Goal: Communication & Community: Answer question/provide support

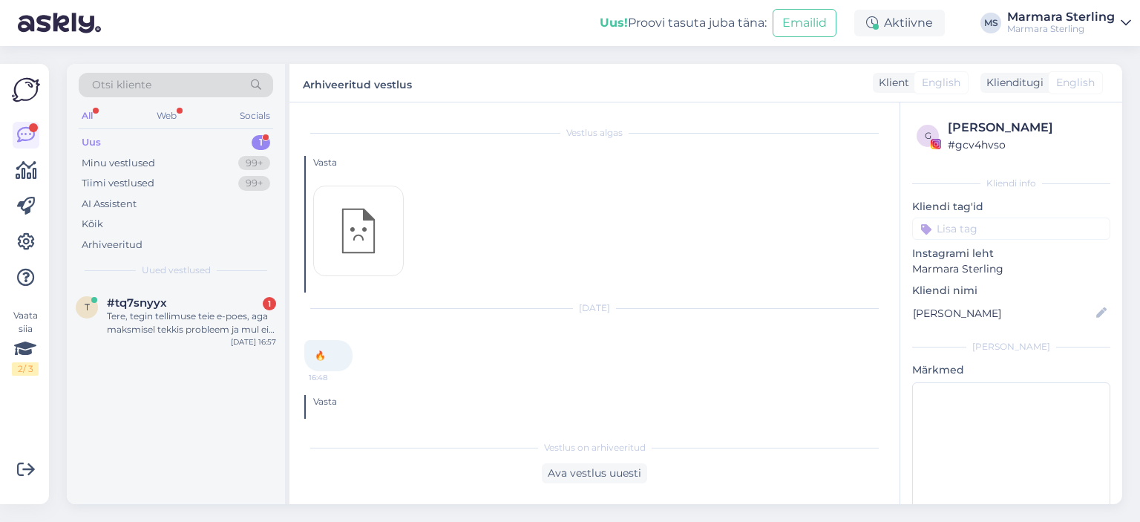
click at [177, 314] on div "Tere, tegin tellimuse teie e-poes, aga maksmisel tekkis probleem ja mul ei õnne…" at bounding box center [191, 323] width 169 height 27
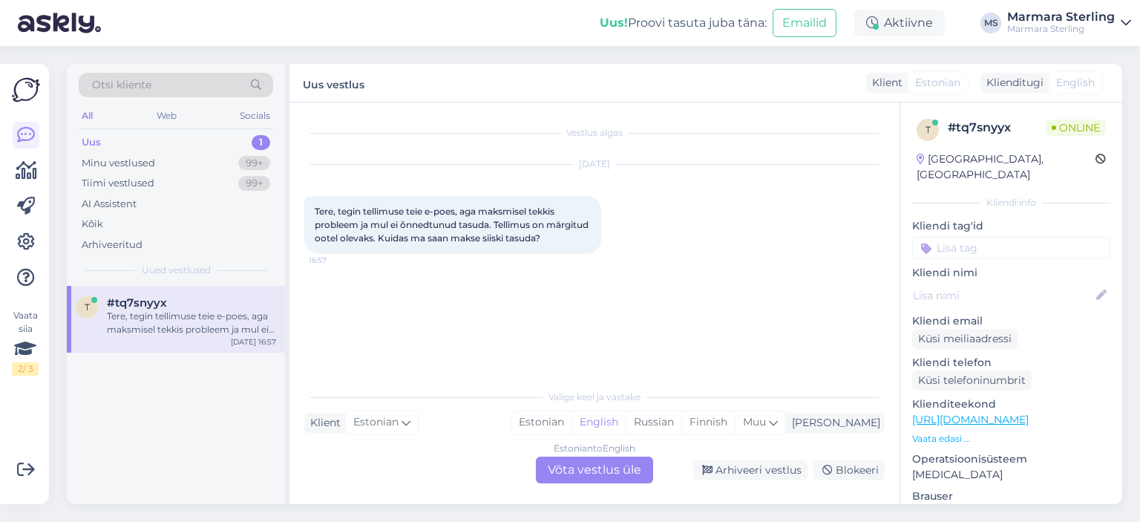
click at [624, 469] on div "Estonian to English Võta vestlus üle" at bounding box center [594, 470] width 117 height 27
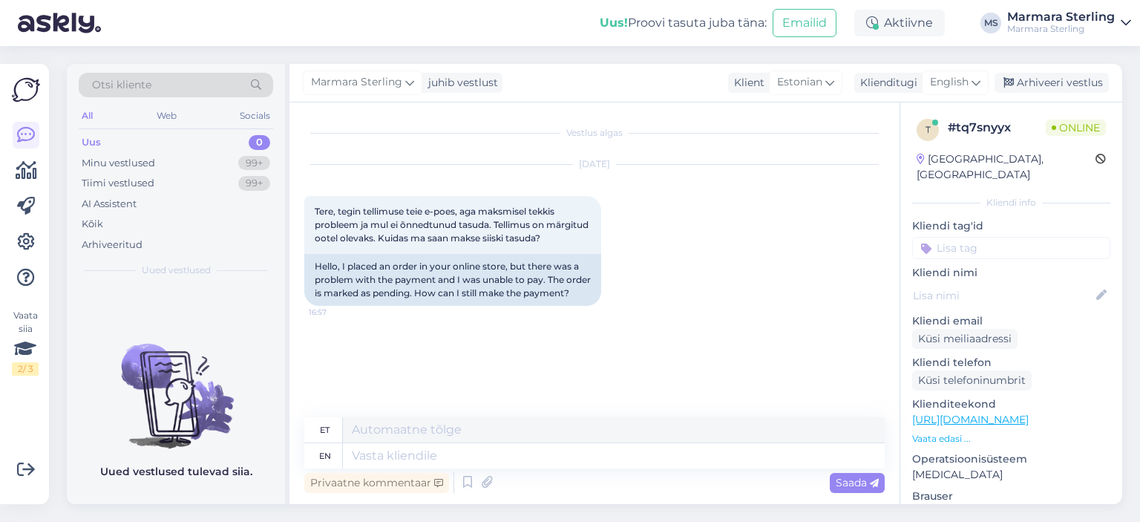
drag, startPoint x: 983, startPoint y: 85, endPoint x: 985, endPoint y: 124, distance: 38.6
click at [982, 86] on div "English" at bounding box center [955, 83] width 67 height 24
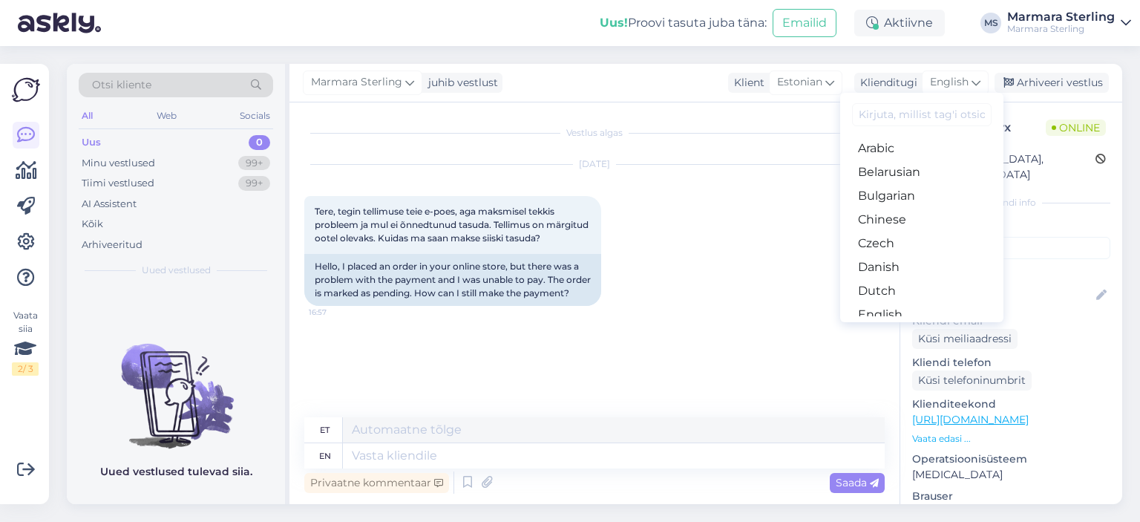
click at [938, 327] on link "Estonian" at bounding box center [921, 339] width 163 height 24
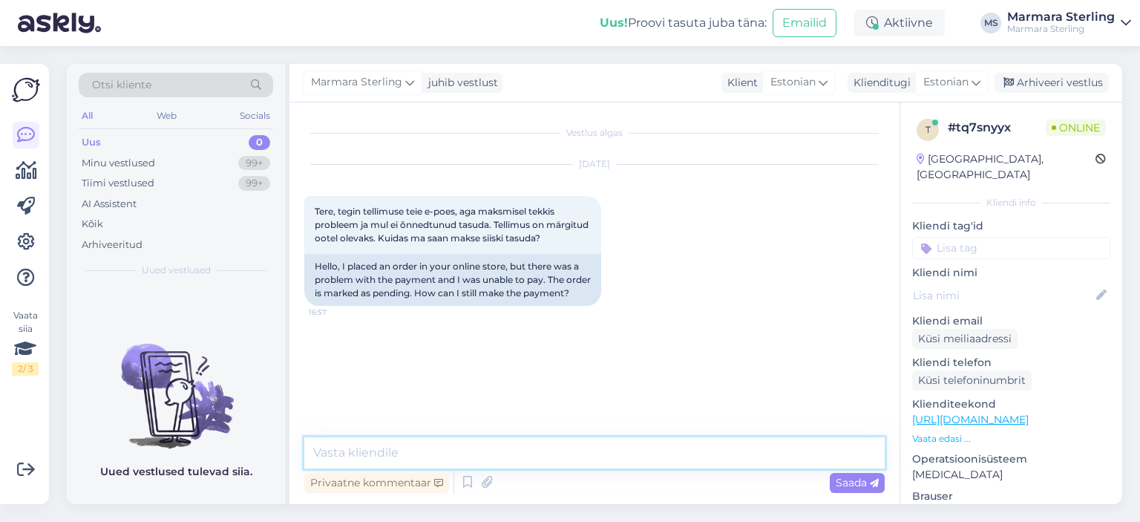
click at [512, 440] on textarea at bounding box center [594, 452] width 581 height 31
type textarea "t"
type textarea "Tere!"
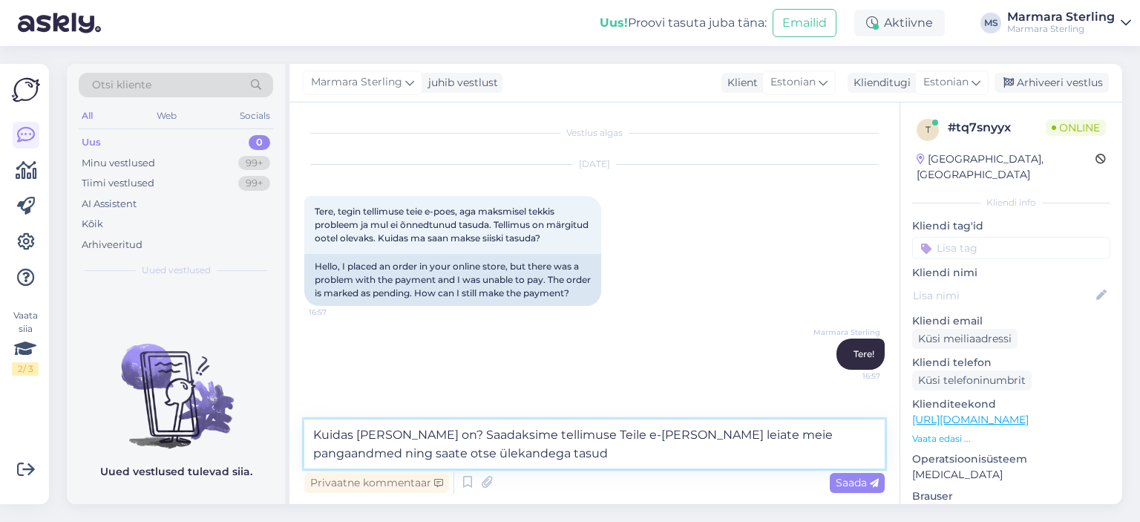
type textarea "Kuidas [PERSON_NAME] on? Saadaksime tellimuse Teile e-[PERSON_NAME] leiate meie…"
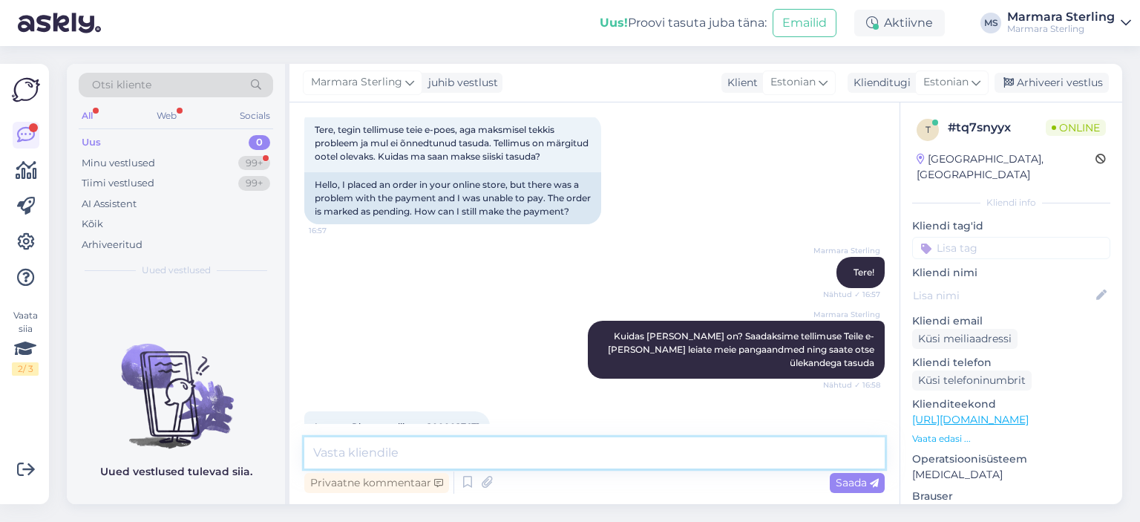
scroll to position [129, 0]
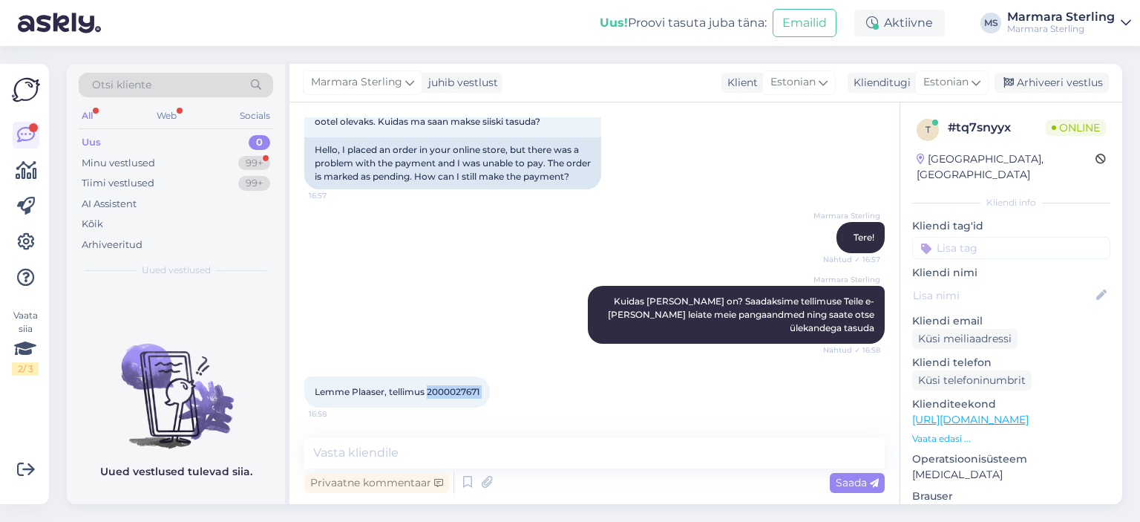
drag, startPoint x: 429, startPoint y: 394, endPoint x: 478, endPoint y: 391, distance: 49.1
click at [490, 399] on div "Lemme Plaaser, tellimus 2000027671 16:58" at bounding box center [397, 391] width 186 height 31
copy span "2000027671"
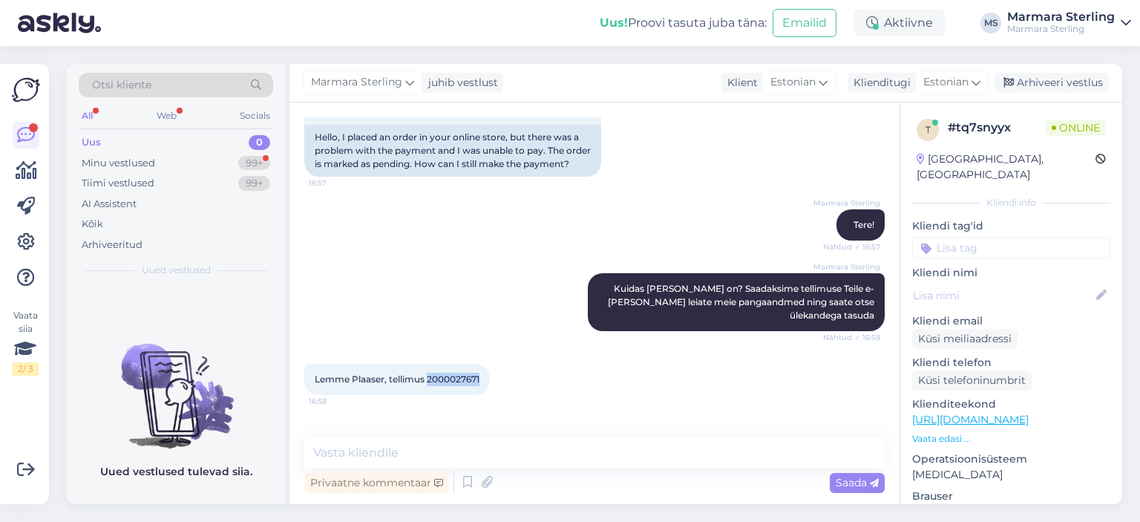
scroll to position [193, 0]
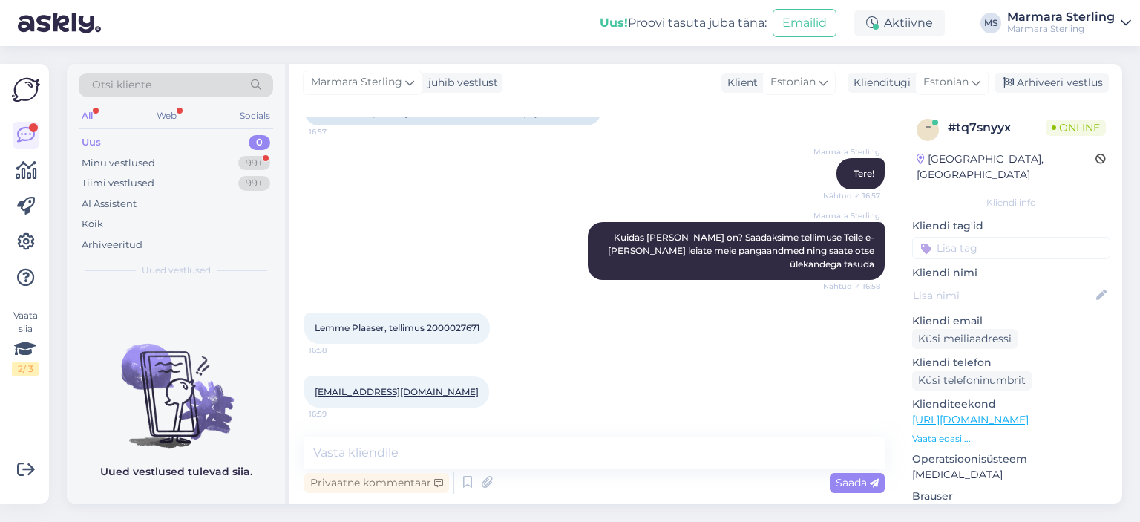
click at [464, 392] on div "[EMAIL_ADDRESS][DOMAIN_NAME] 16:59" at bounding box center [594, 392] width 581 height 64
click at [461, 437] on textarea at bounding box center [594, 452] width 581 height 31
click at [492, 460] on textarea at bounding box center [594, 452] width 581 height 31
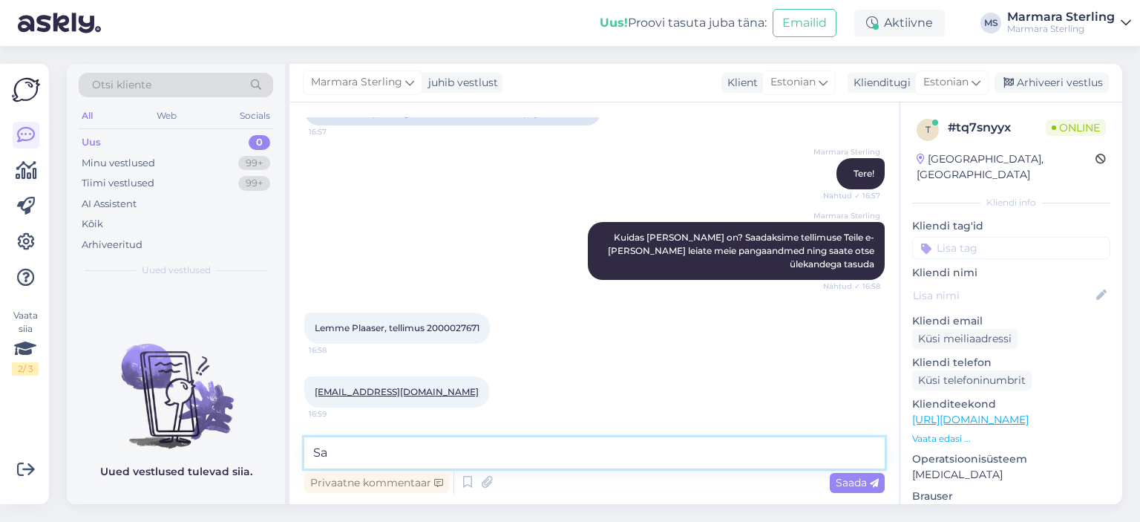
type textarea "S"
type textarea "Saatsime Teile e-maili :)"
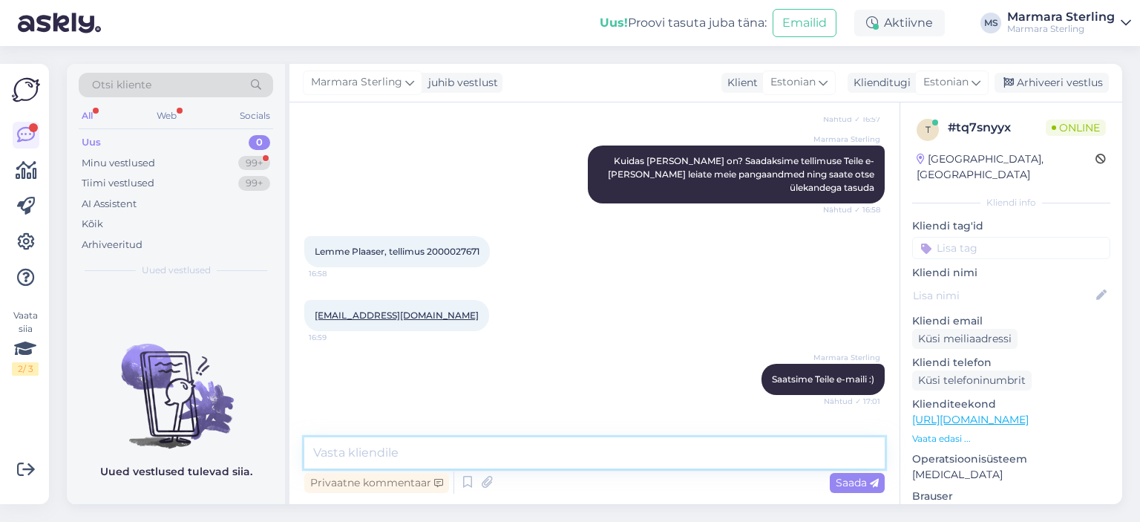
scroll to position [321, 0]
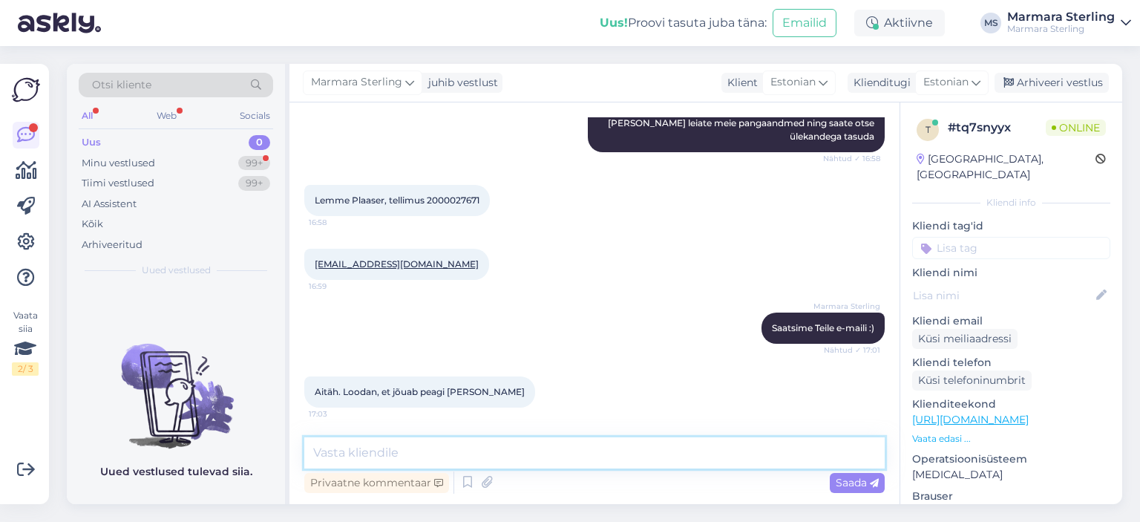
click at [365, 456] on textarea at bounding box center [594, 452] width 581 height 31
type textarea "Aitäh Teile ka!"
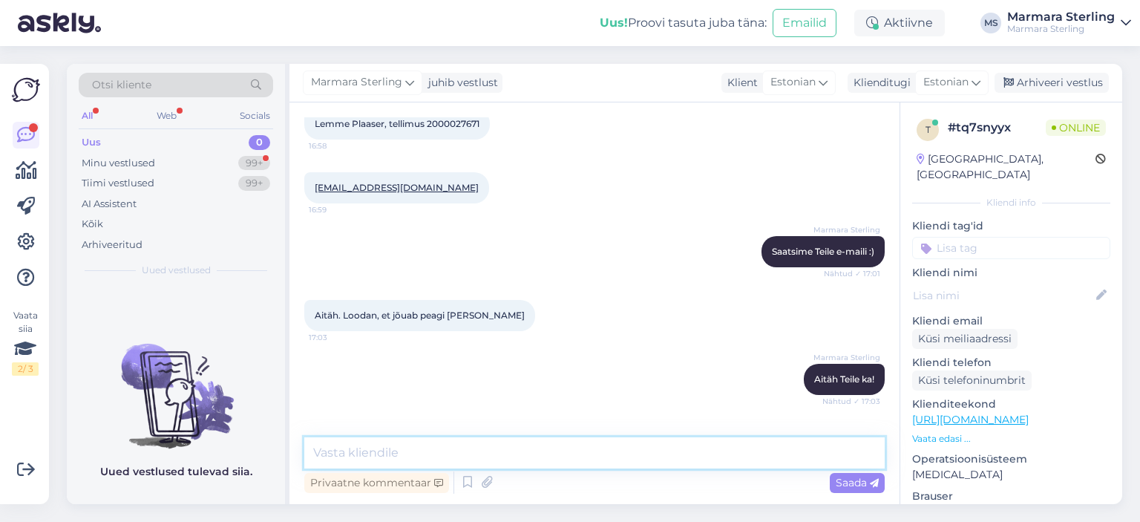
scroll to position [448, 0]
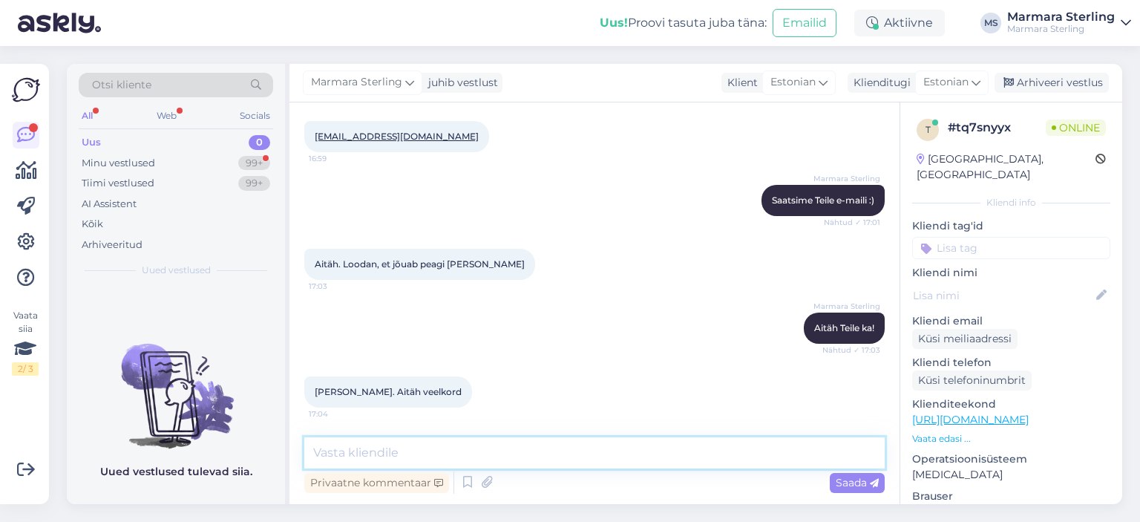
click at [450, 457] on textarea at bounding box center [594, 452] width 581 height 31
type textarea "Palun! Ilusat õhtu jätku!"
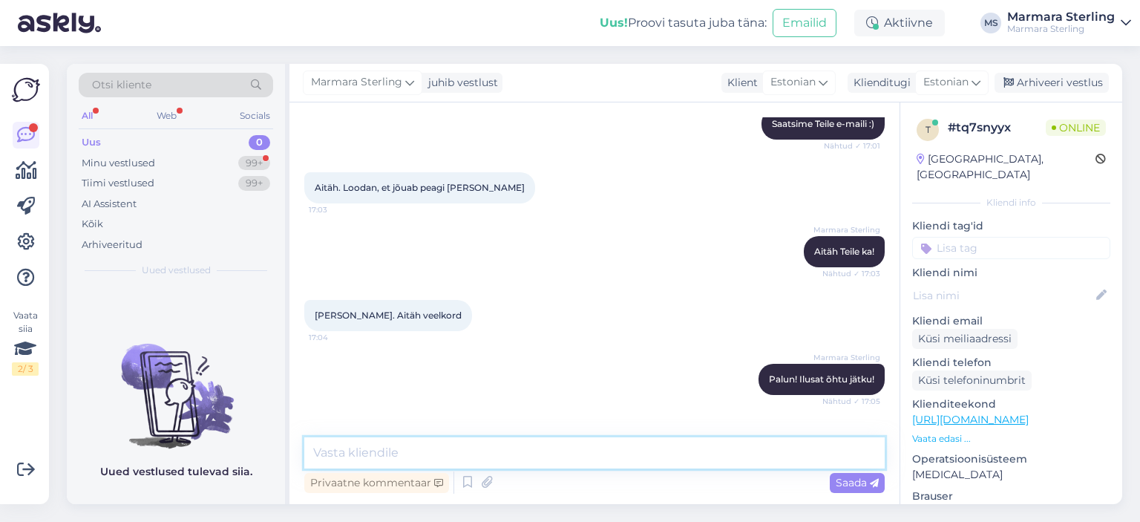
scroll to position [576, 0]
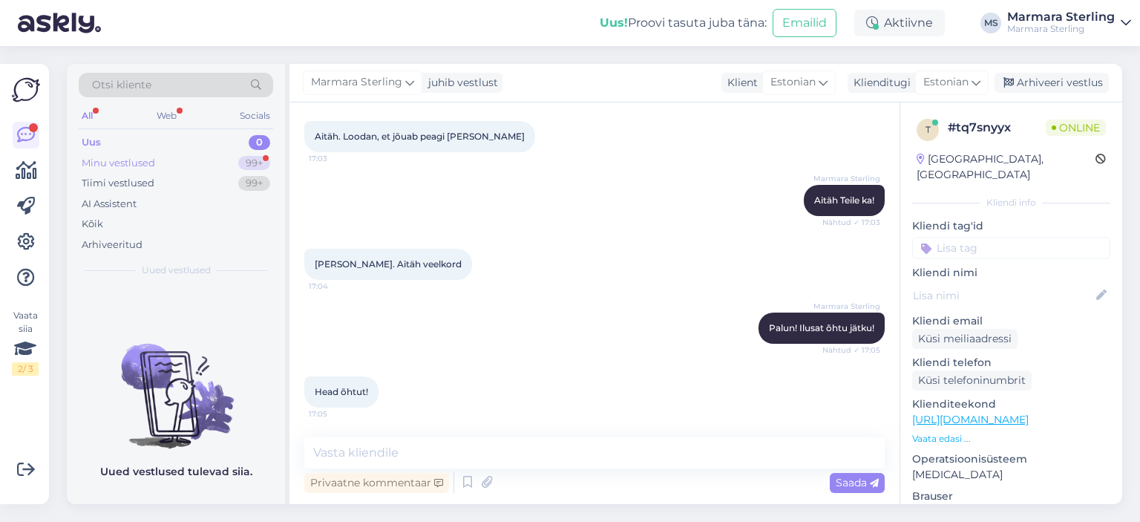
click at [190, 163] on div "Minu vestlused 99+" at bounding box center [176, 163] width 195 height 21
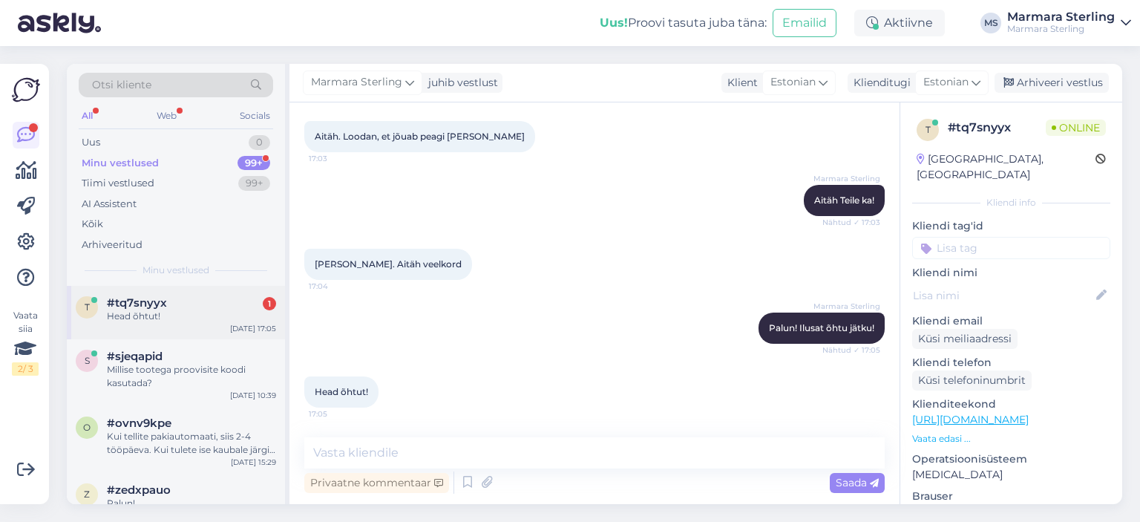
click at [184, 316] on div "Head õhtut!" at bounding box center [191, 316] width 169 height 13
click at [235, 140] on div "Uus 1" at bounding box center [176, 142] width 195 height 21
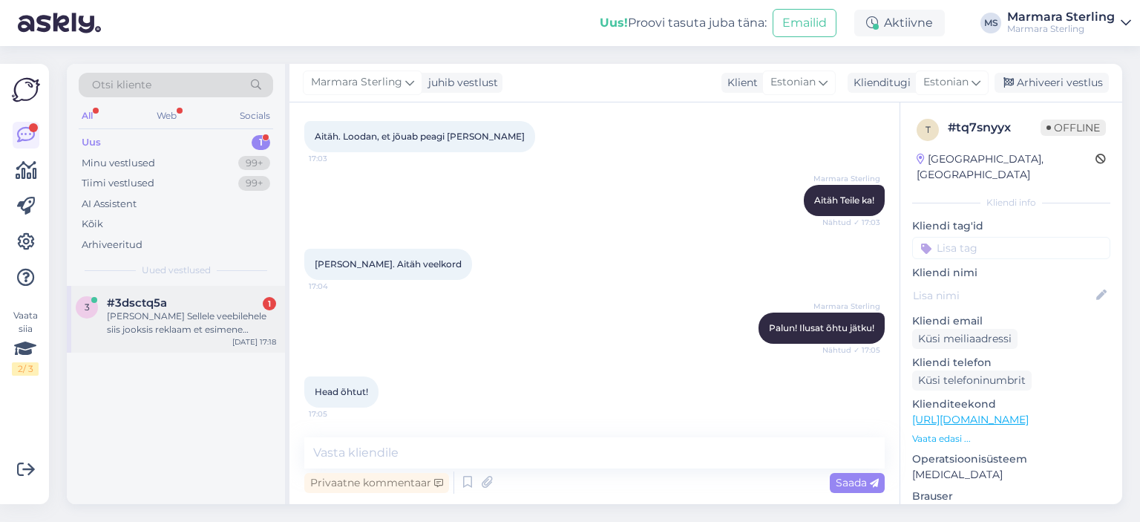
click at [211, 324] on div "[PERSON_NAME] Sellele veebilehele siis jooksis reklaam et esimene tellimus -15.-" at bounding box center [191, 323] width 169 height 27
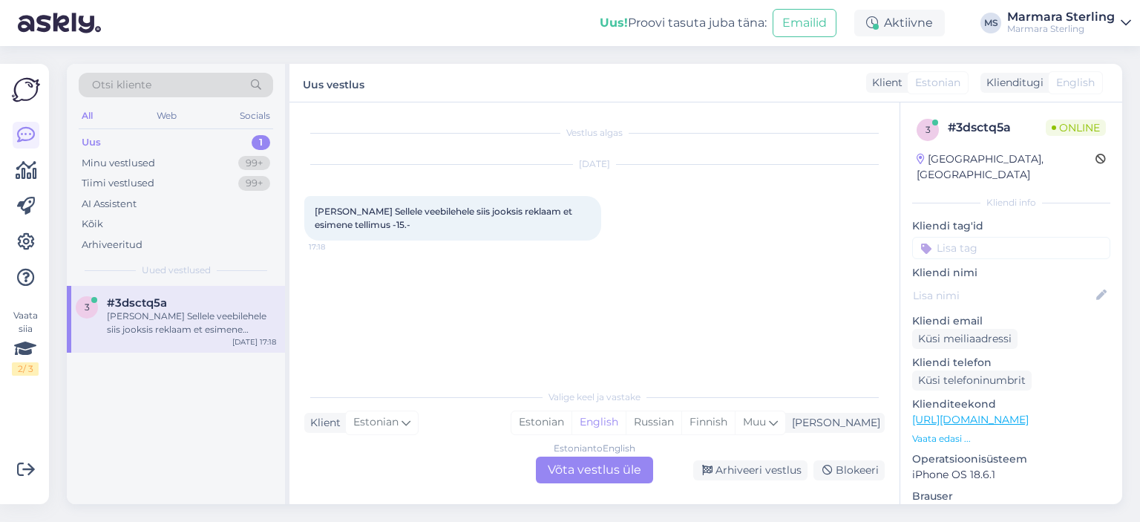
click at [577, 468] on div "Estonian to English Võta vestlus üle" at bounding box center [594, 470] width 117 height 27
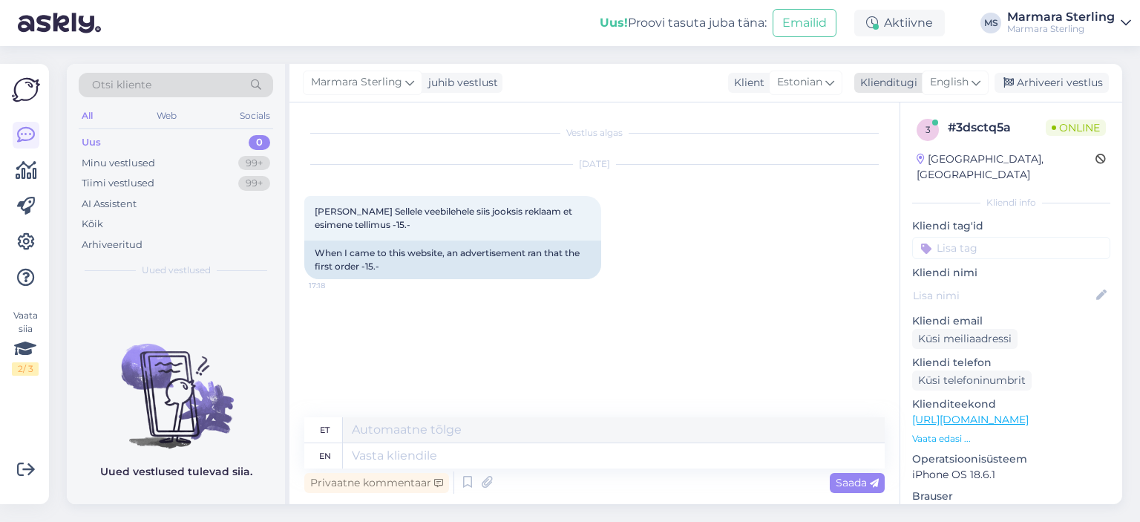
click at [944, 78] on span "English" at bounding box center [949, 82] width 39 height 16
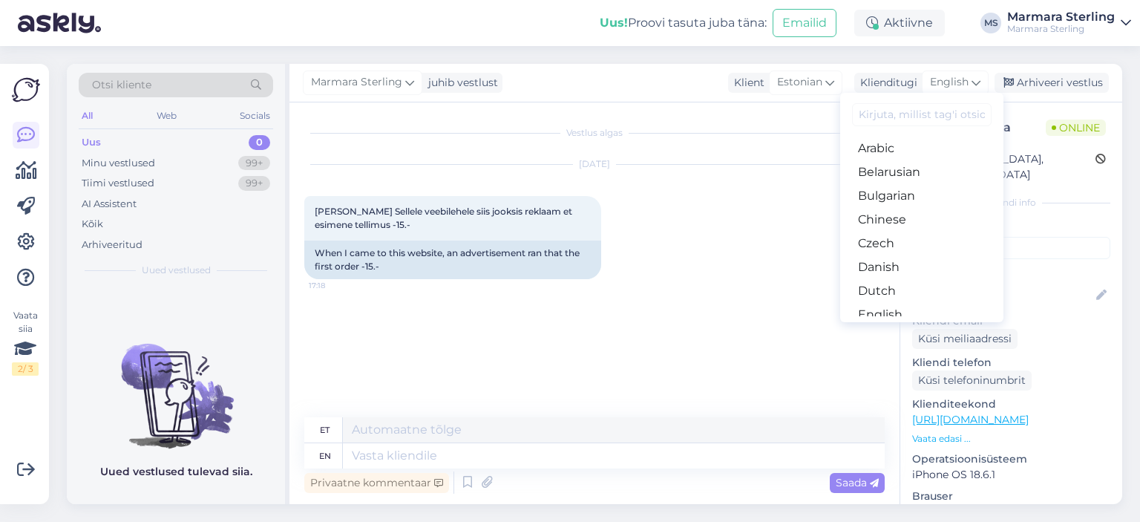
click at [927, 327] on link "Estonian" at bounding box center [921, 339] width 163 height 24
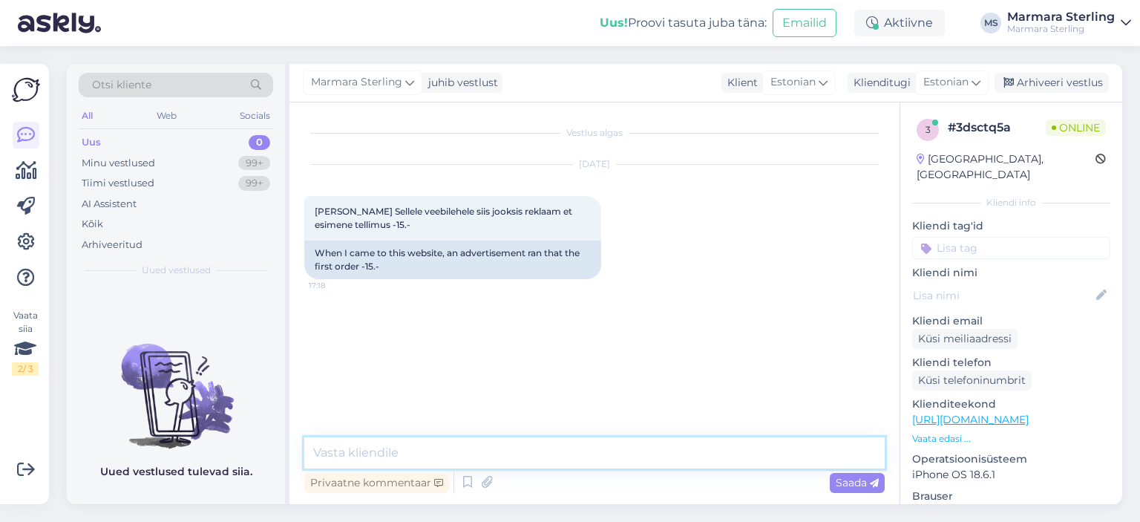
click at [419, 451] on textarea at bounding box center [594, 452] width 581 height 31
type textarea "Tere"
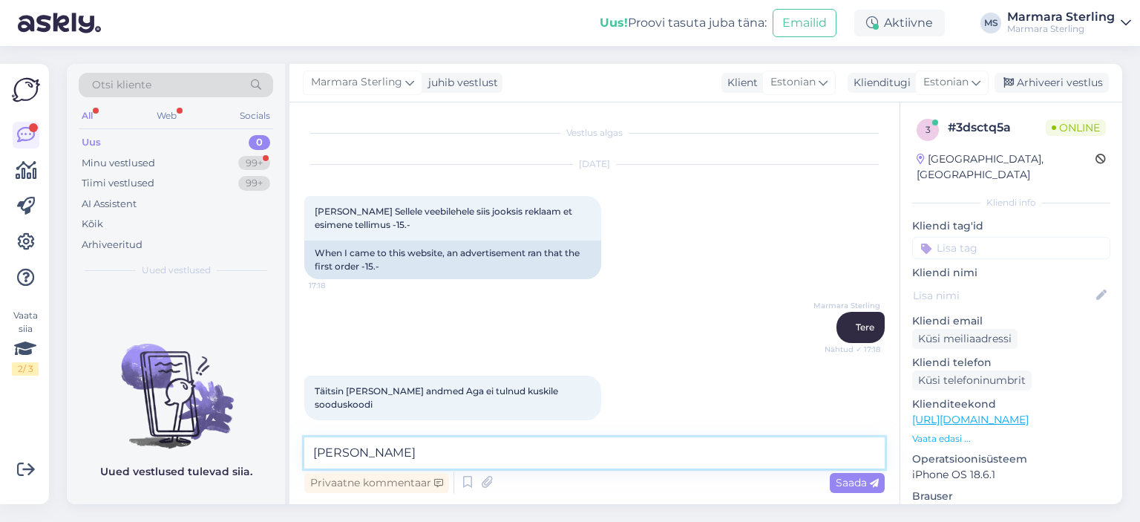
type textarea "J"
type textarea "Kas rämpsposti kontrollisite?"
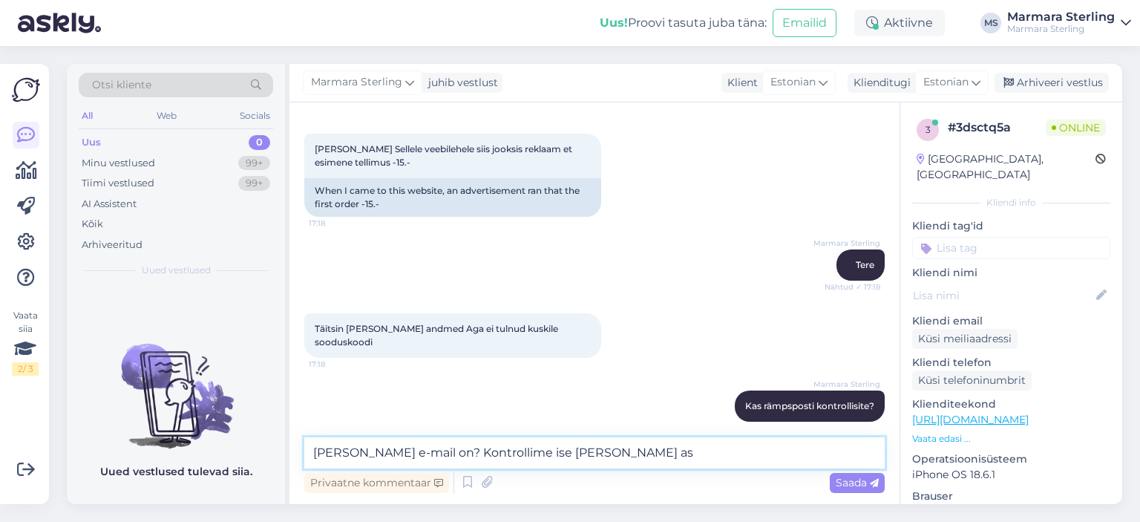
type textarea "[PERSON_NAME] e-mail on? Kontrollime ise [PERSON_NAME] asi"
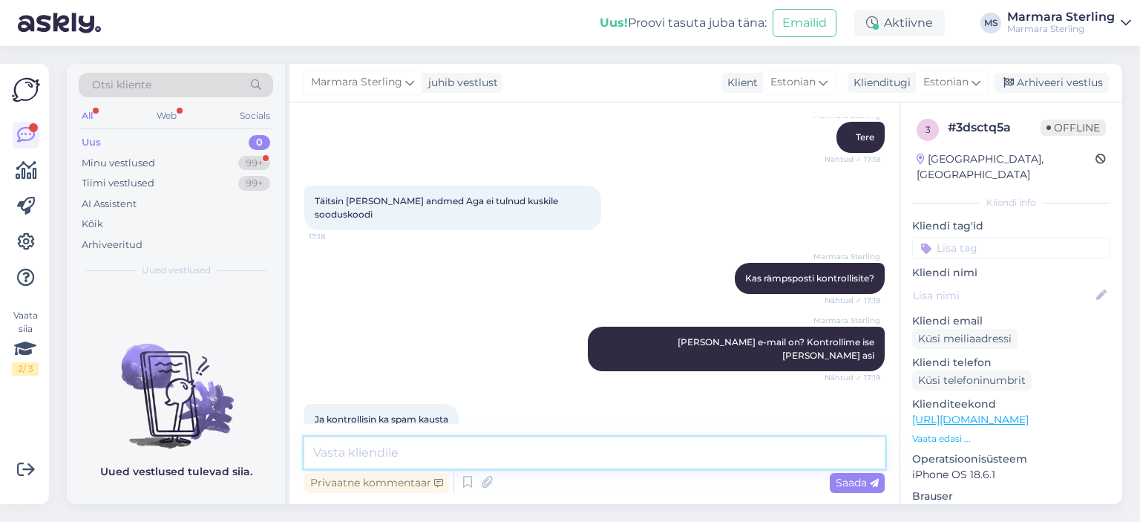
scroll to position [254, 0]
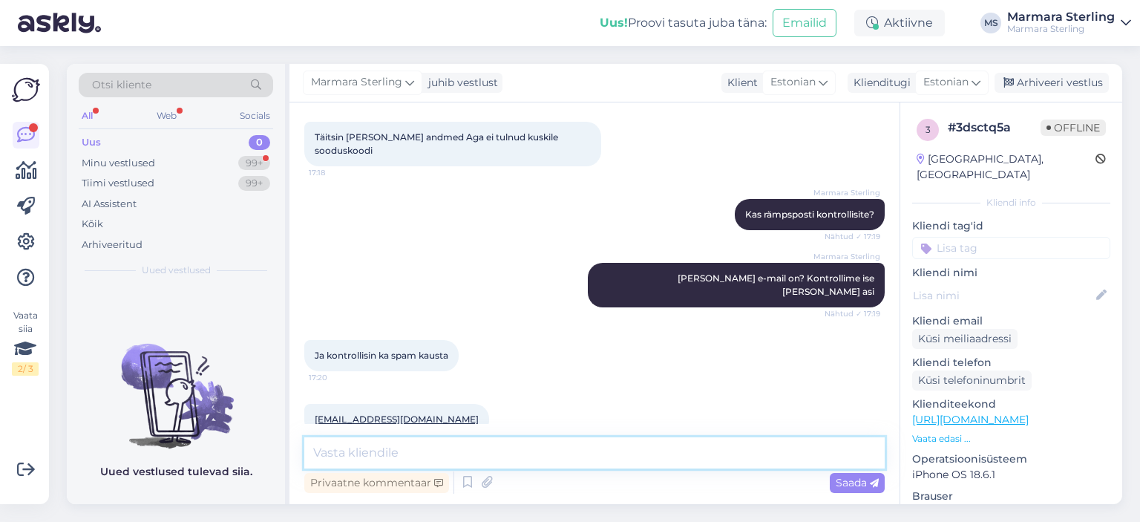
click at [405, 459] on textarea at bounding box center [594, 452] width 581 height 31
type textarea "Üks hetk"
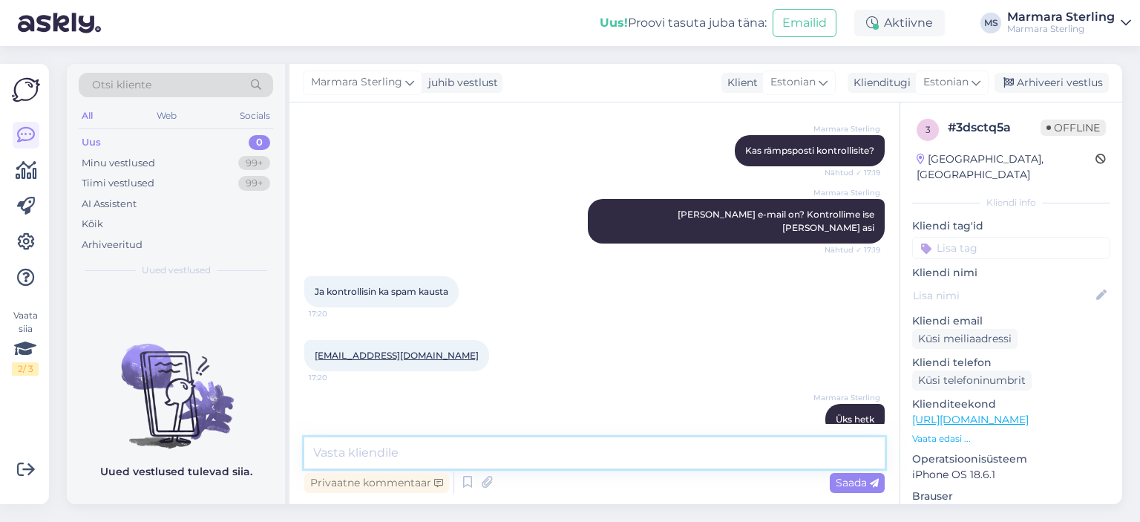
click at [506, 456] on textarea at bounding box center [594, 452] width 581 height 31
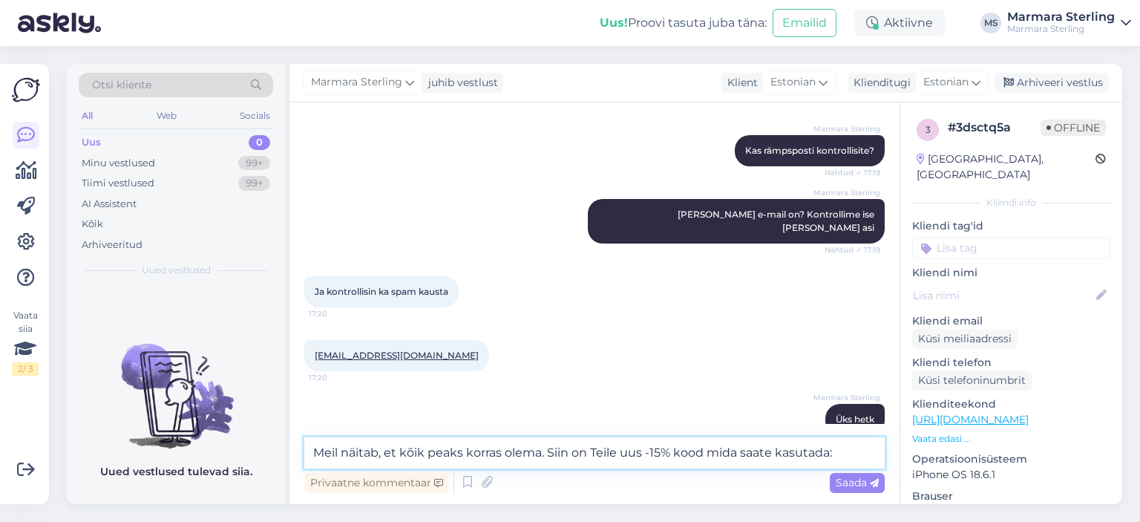
paste textarea "FRST-XGU35PY"
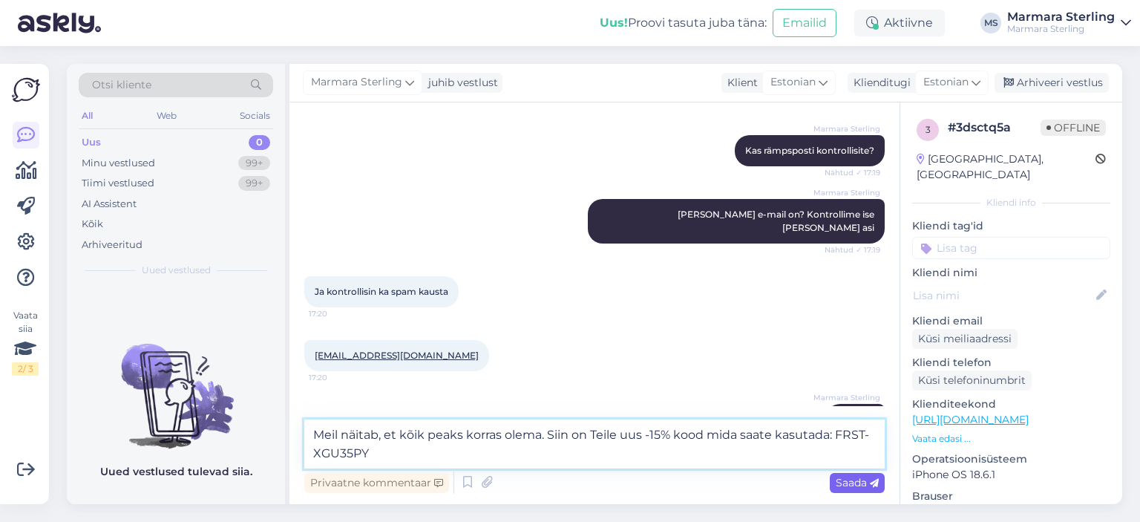
type textarea "Meil näitab, et kõik peaks korras olema. Siin on Teile uus -15% kood mida saate…"
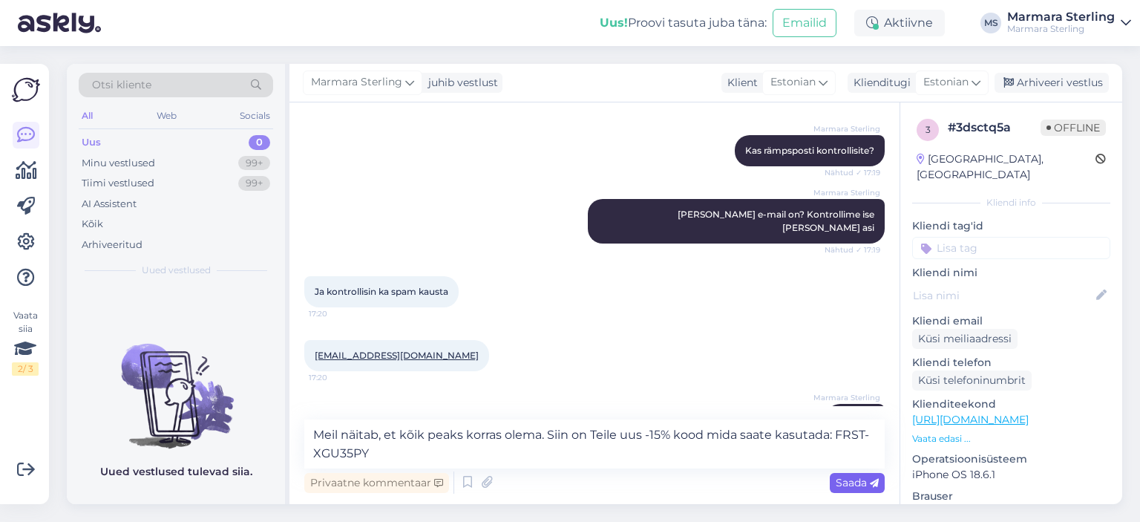
click at [849, 483] on span "Saada" at bounding box center [857, 482] width 43 height 13
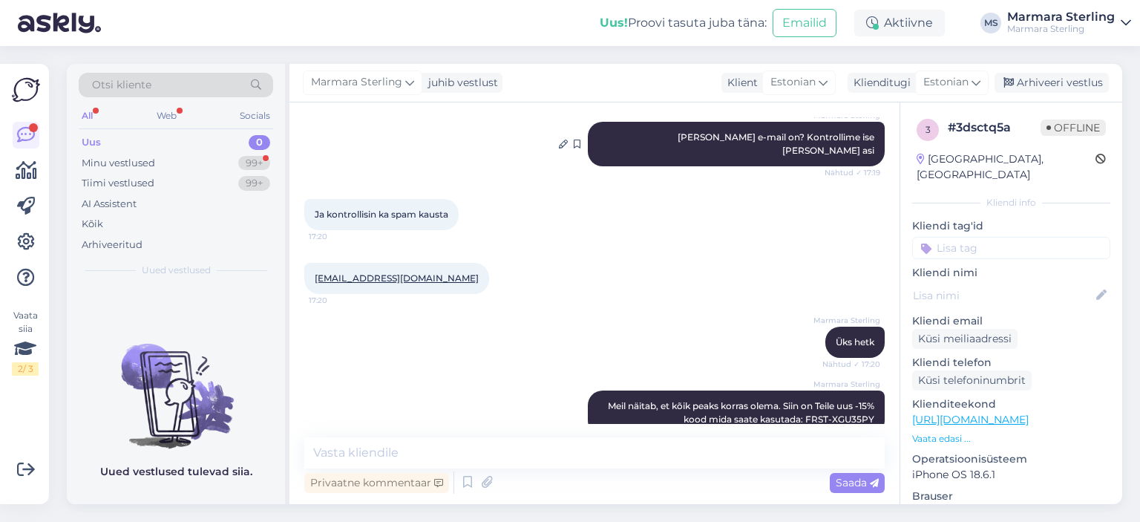
scroll to position [459, 0]
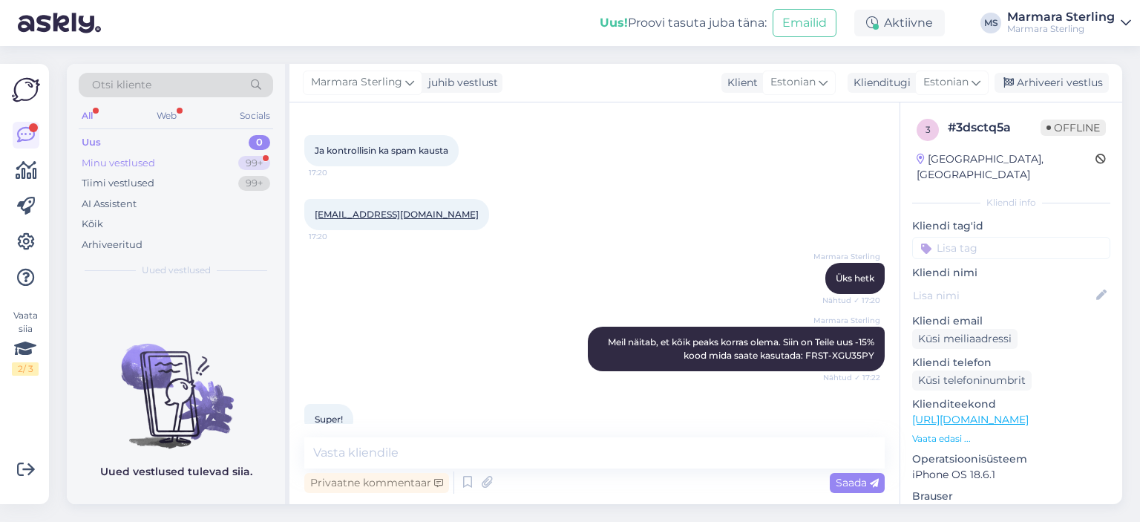
click at [229, 161] on div "Minu vestlused 99+" at bounding box center [176, 163] width 195 height 21
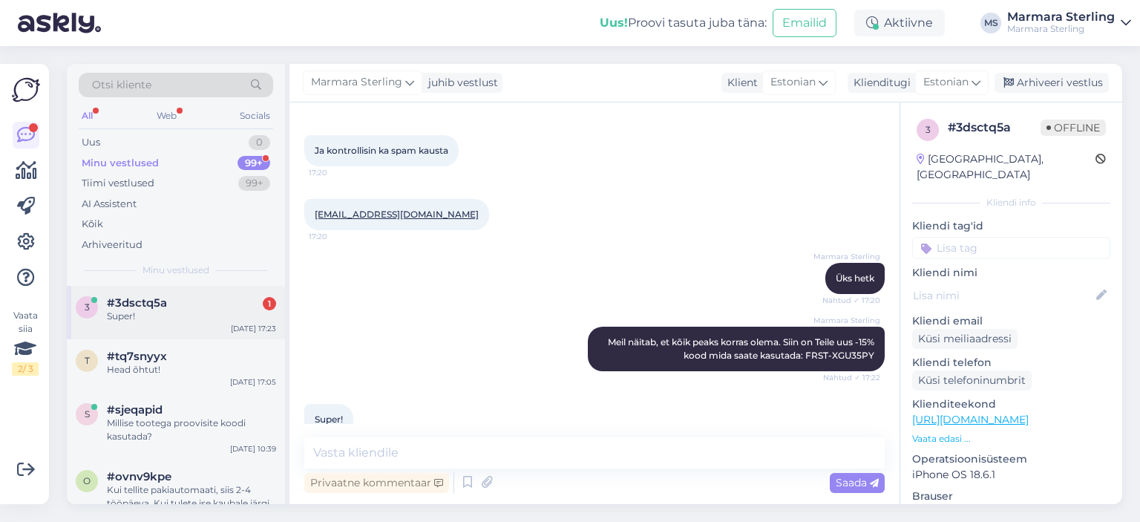
click at [211, 295] on div "3 #3dsctq5a 1 Super! [DATE] 17:23" at bounding box center [176, 312] width 218 height 53
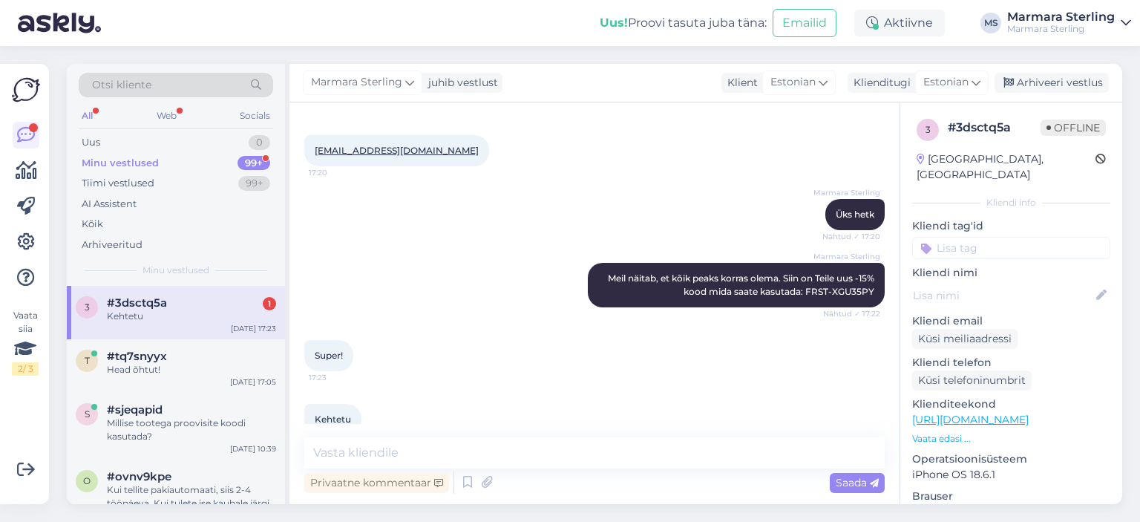
click at [558, 353] on div "Super! 17:23" at bounding box center [594, 356] width 581 height 64
click at [369, 462] on textarea at bounding box center [594, 452] width 581 height 31
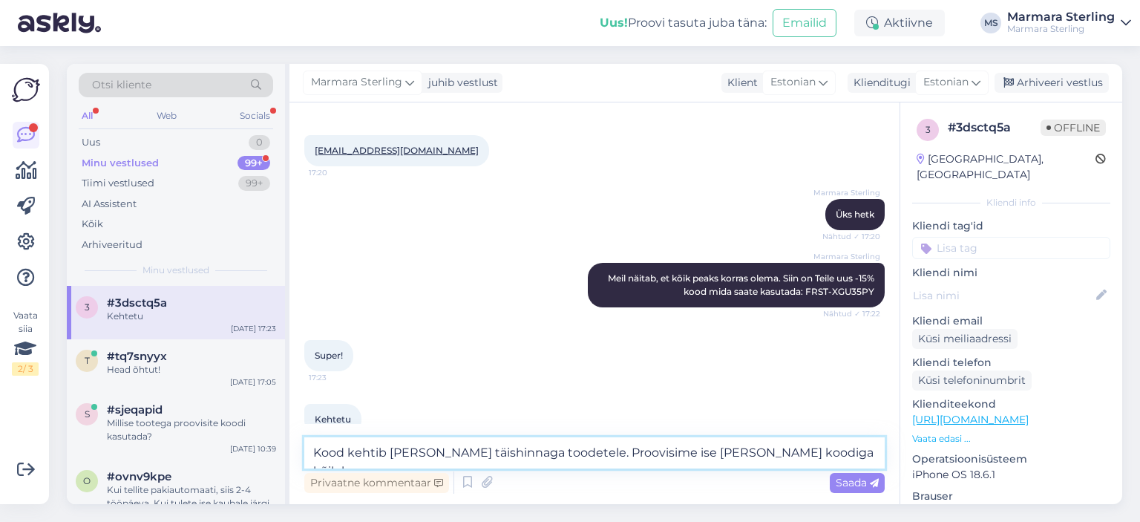
type textarea "Kood kehtib [PERSON_NAME] täishinnaga toodetele. Proovisime ise [PERSON_NAME] k…"
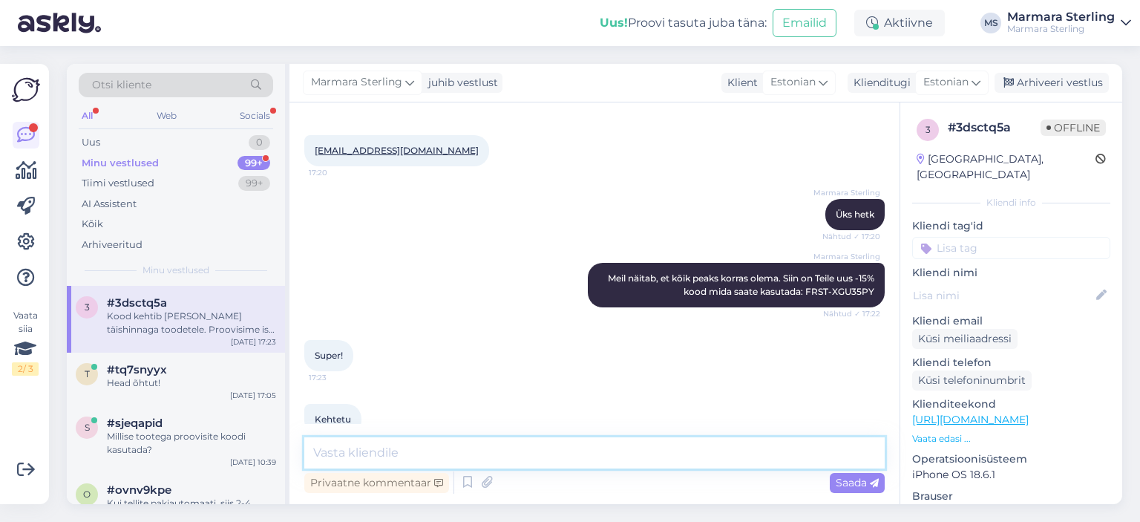
scroll to position [600, 0]
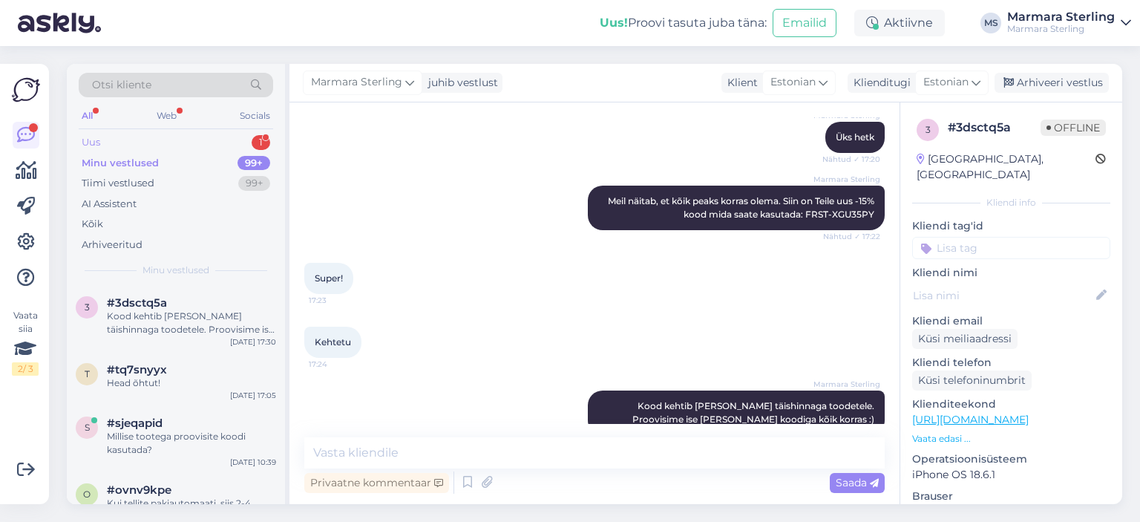
click at [208, 143] on div "Uus 1" at bounding box center [176, 142] width 195 height 21
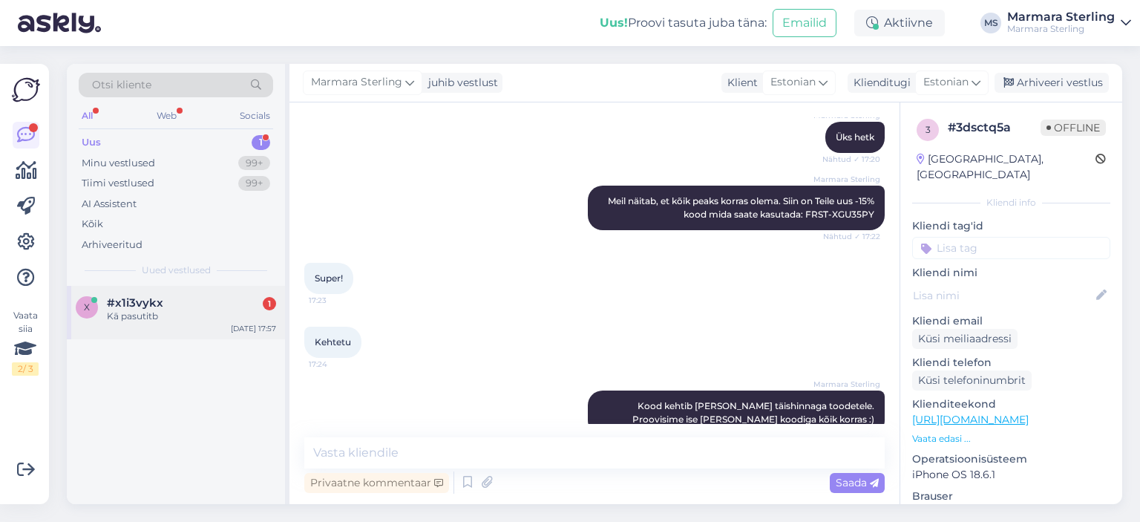
click at [209, 310] on div "Kā pasutitb" at bounding box center [191, 316] width 169 height 13
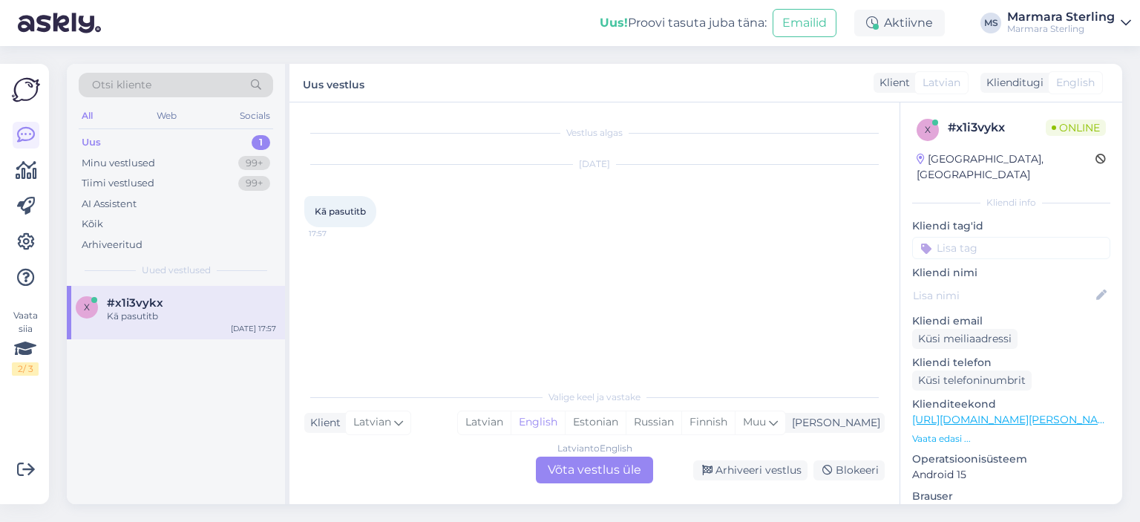
click at [570, 471] on div "Latvian to English Võta vestlus üle" at bounding box center [594, 470] width 117 height 27
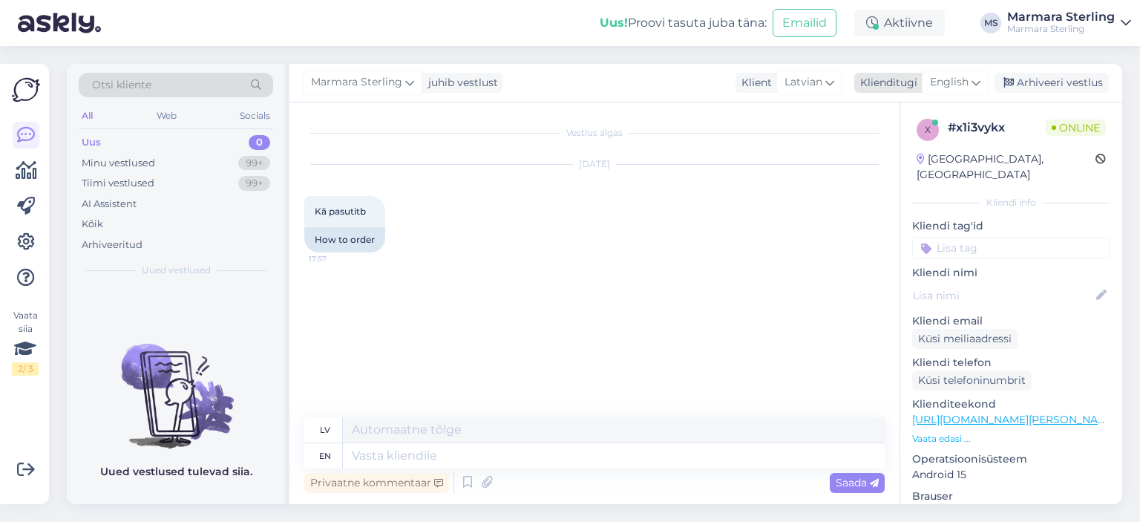
click at [945, 82] on span "English" at bounding box center [949, 82] width 39 height 16
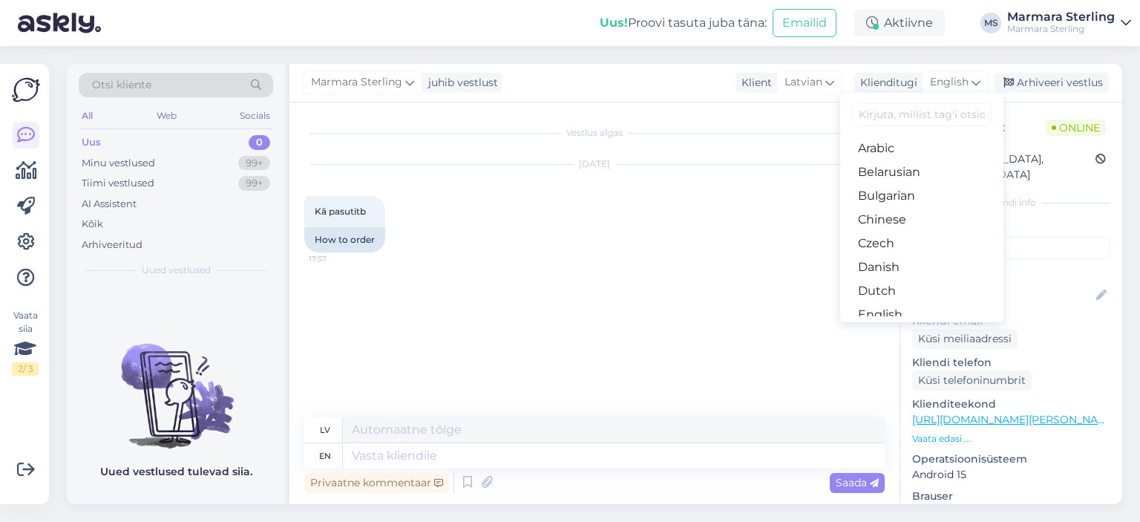
click at [918, 327] on link "Estonian" at bounding box center [921, 339] width 163 height 24
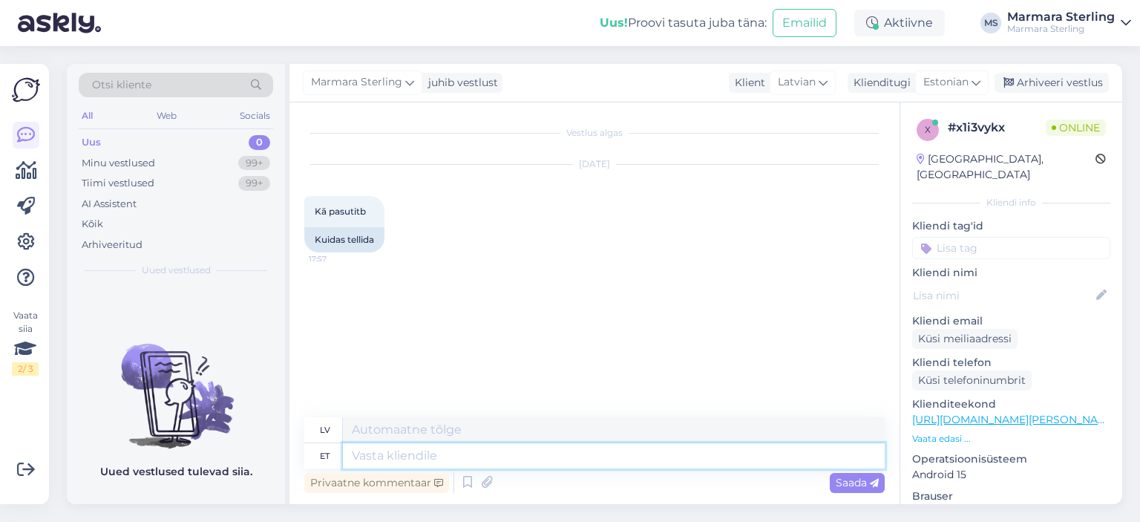
click at [454, 445] on textarea at bounding box center [614, 455] width 542 height 25
type textarea "Tere"
type textarea "Sveiki"
type textarea "Kogu"
type textarea "Kopā"
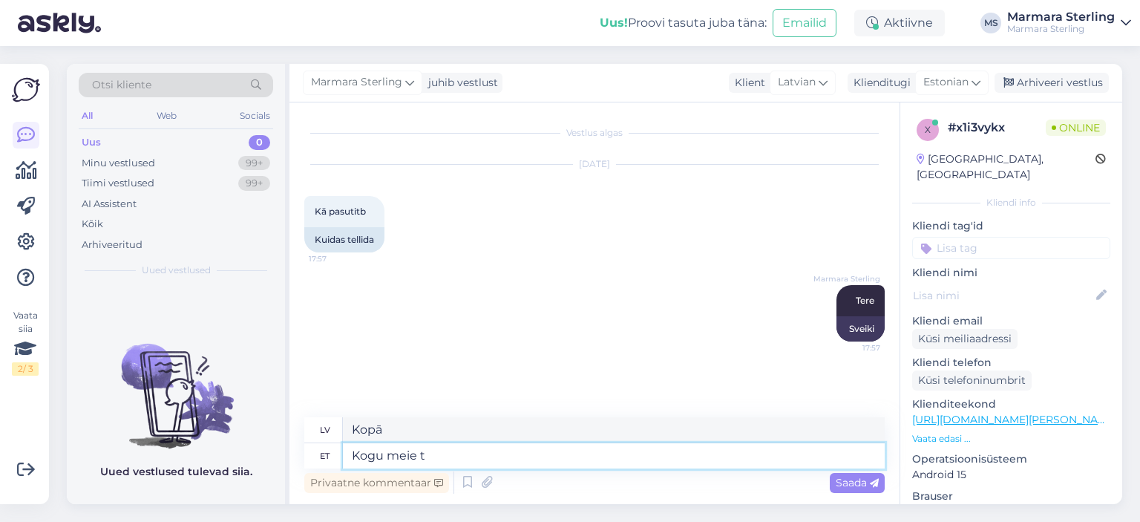
type textarea "Kogu meie to"
type textarea "Mēs visi"
type textarea "Kogu meie tootevaliku lei"
type textarea "[PERSON_NAME] produktu klāsts"
type textarea "Kogu meie tootevaliku leiate"
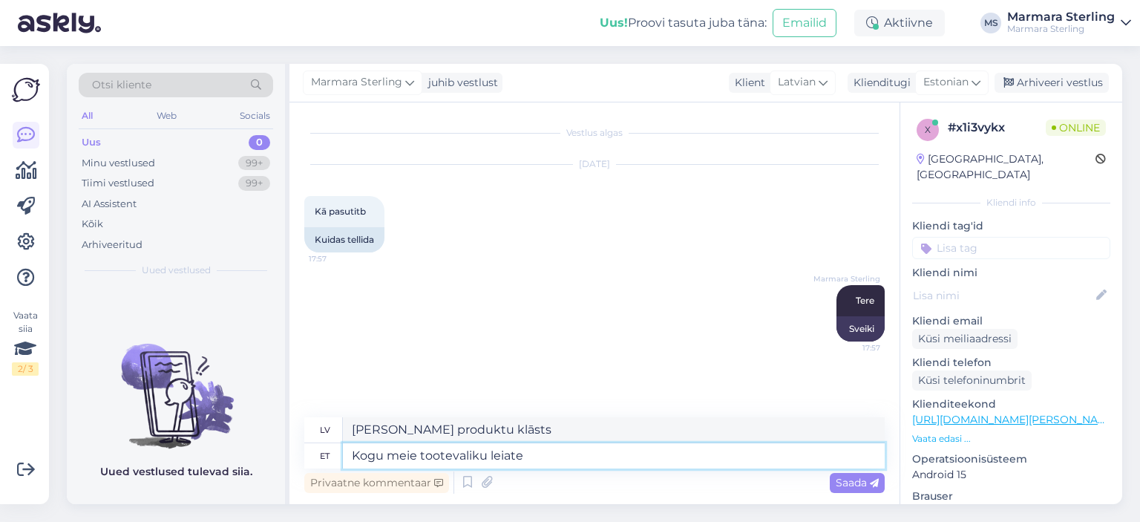
type textarea "Jūs varat atrast visu mūsu produktu klāstu"
type textarea "Kogu meie tootevaliku leiate meie kod"
type textarea "Visu mūsu produktu klāstu varat atrast mūsu vietnē"
paste textarea "[URL][DOMAIN_NAME]"
type textarea "Kogu meie tootevaliku leiate meie kodulehelt [URL][DOMAIN_NAME]"
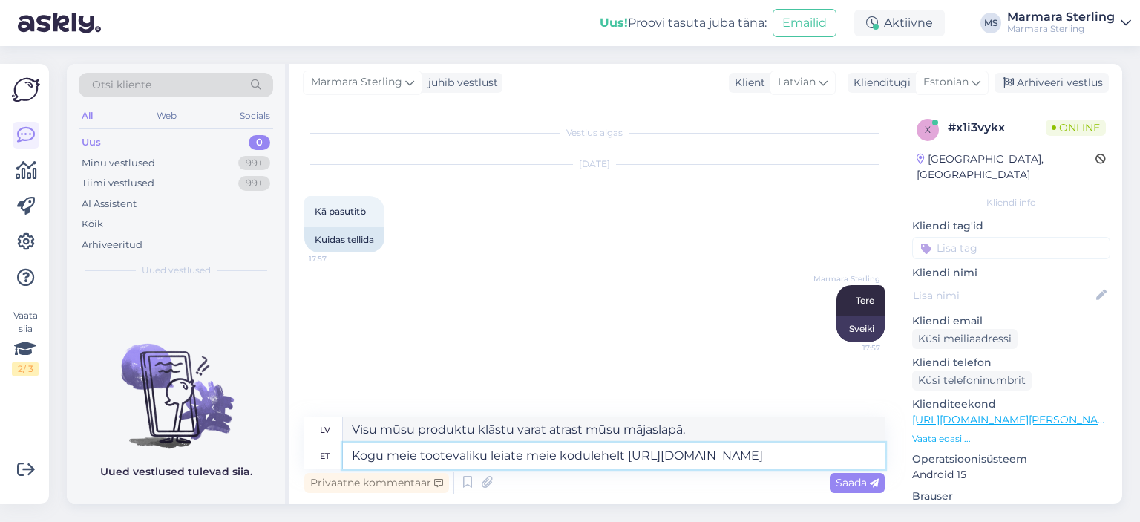
type textarea "Visu mūsu produktu klāstu varat atrast mūsu tīmekļa vietnē [URL][DOMAIN_NAME]"
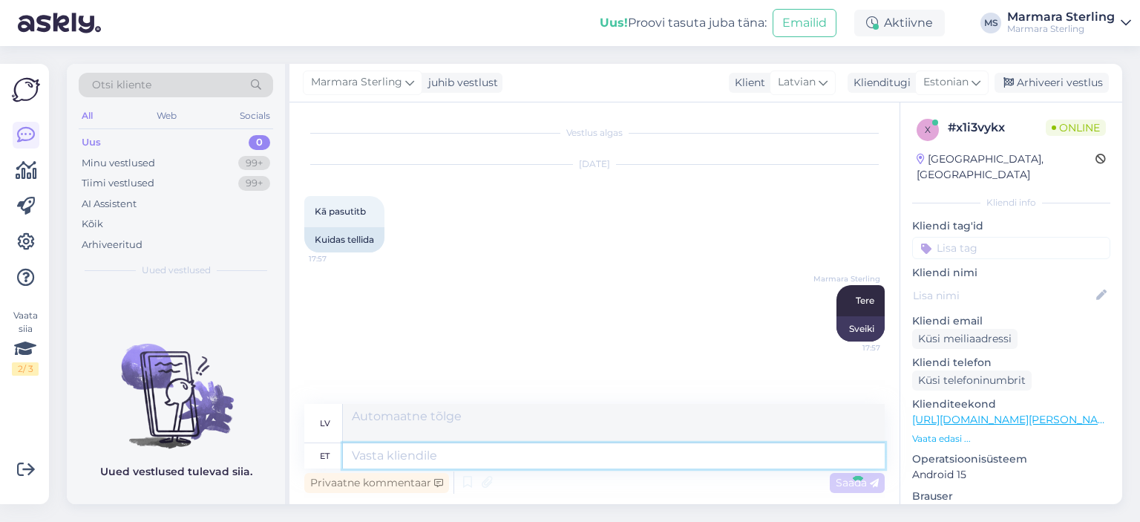
scroll to position [69, 0]
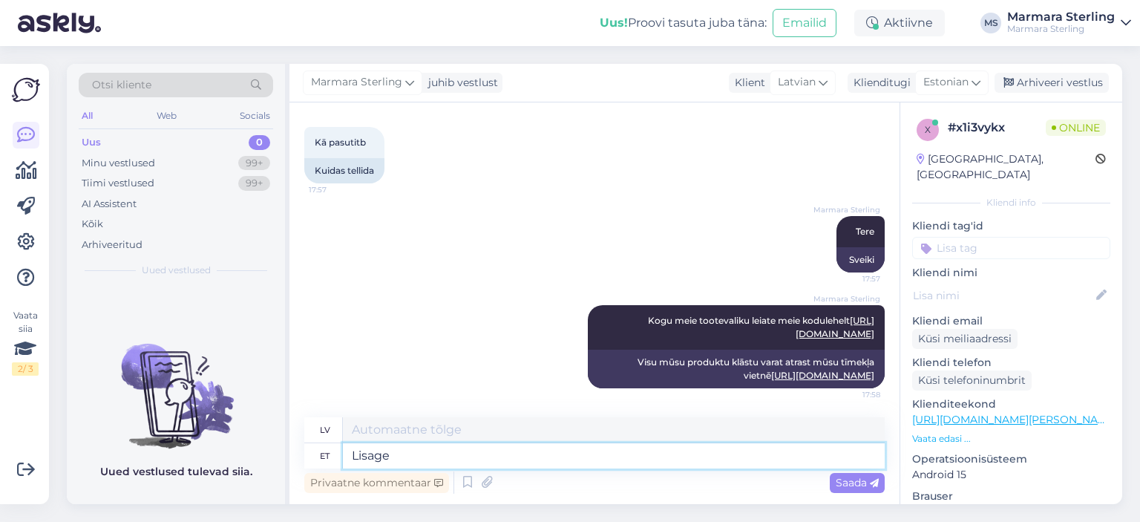
type textarea "Lisage e"
type textarea "Pievienot"
type textarea "Lisage endale"
type textarea "Pievienot sevi"
type textarea "[PERSON_NAME] endale sobiv t"
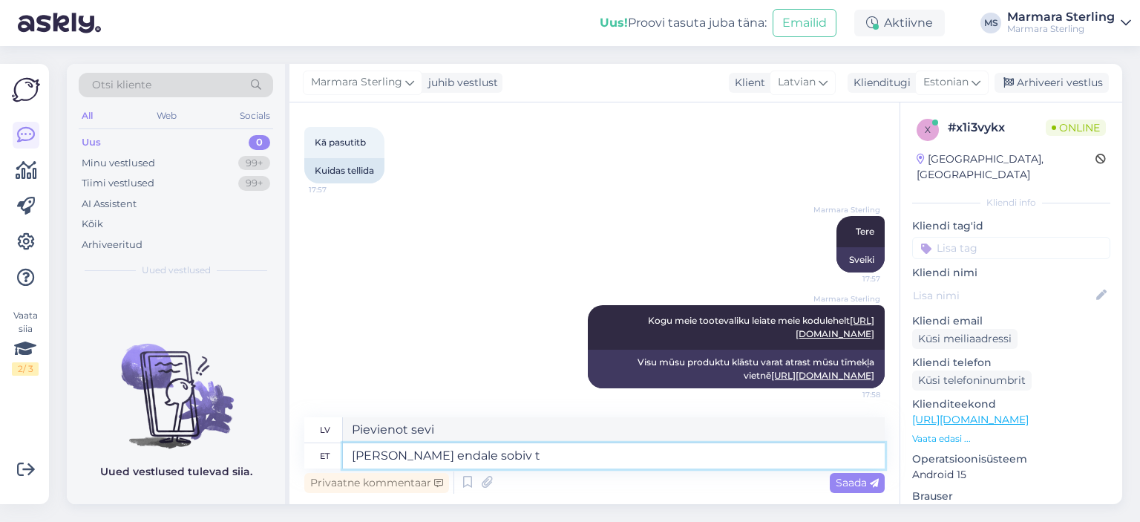
type textarea "Pievienojiet to, kas jums ir piemērots"
type textarea "[PERSON_NAME] endale sobiv toode o"
type textarea "Pievienojiet sev piemērotu produktu"
type textarea "[PERSON_NAME] endale sobiv toode ostukorvi"
type textarea "Pievienojiet iepirkumu grozam sev tīkamo produktu"
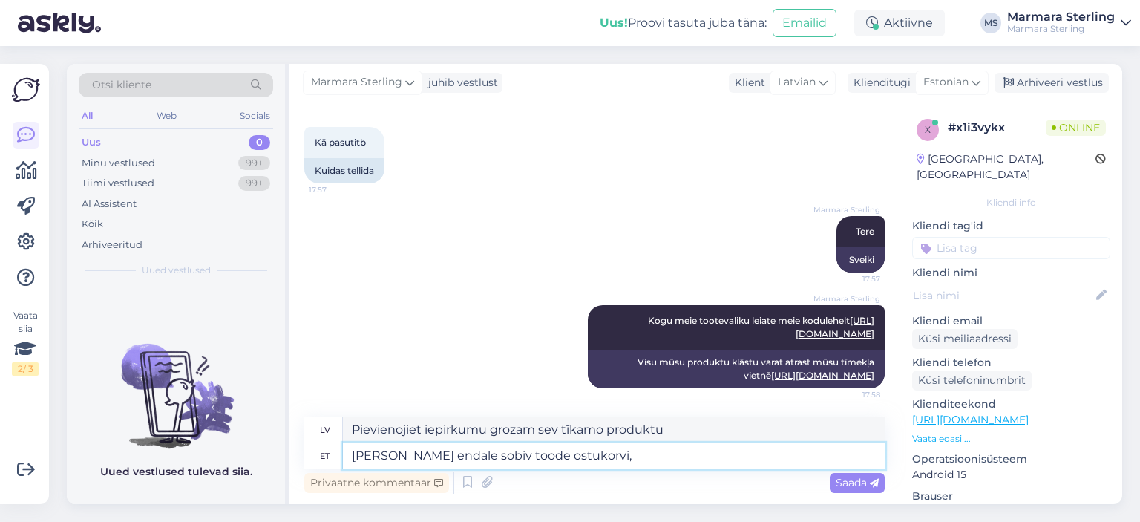
type textarea "[PERSON_NAME] endale sobiv toode ostukorvi,"
type textarea "Pievienojiet iepirkumu grozam sev tīkamo produktu,"
type textarea "[PERSON_NAME] endale sobiv toode ostukorvi"
type textarea "Pievienojiet iepirkumu grozam sev tīkamo produktu"
type textarea "[PERSON_NAME] endale sobiv toode ostukorvi kus s"
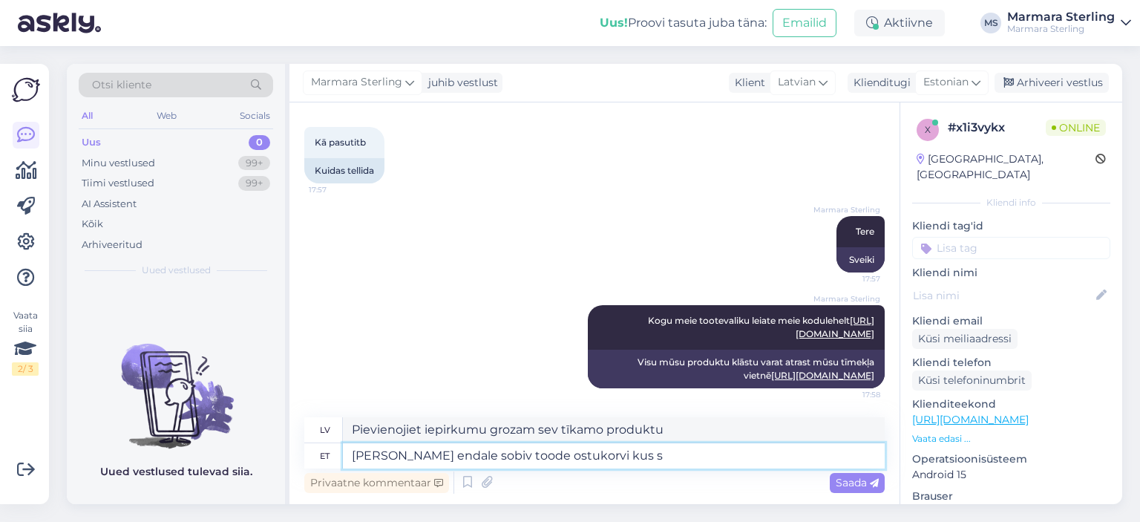
type textarea "Pievienojiet vēlamo preci iepirkumu grozam, kur"
type textarea "[PERSON_NAME] endale sobiv toode ostukorvi kus saate"
type textarea "Pievienojiet vēlamo preci grozam, kur vien iespējams."
type textarea "[PERSON_NAME] endale sobiv toode ostukorvi kus saate tä"
type textarea "Pievienojiet vēlamo preci savam grozam, kur vien iespējams."
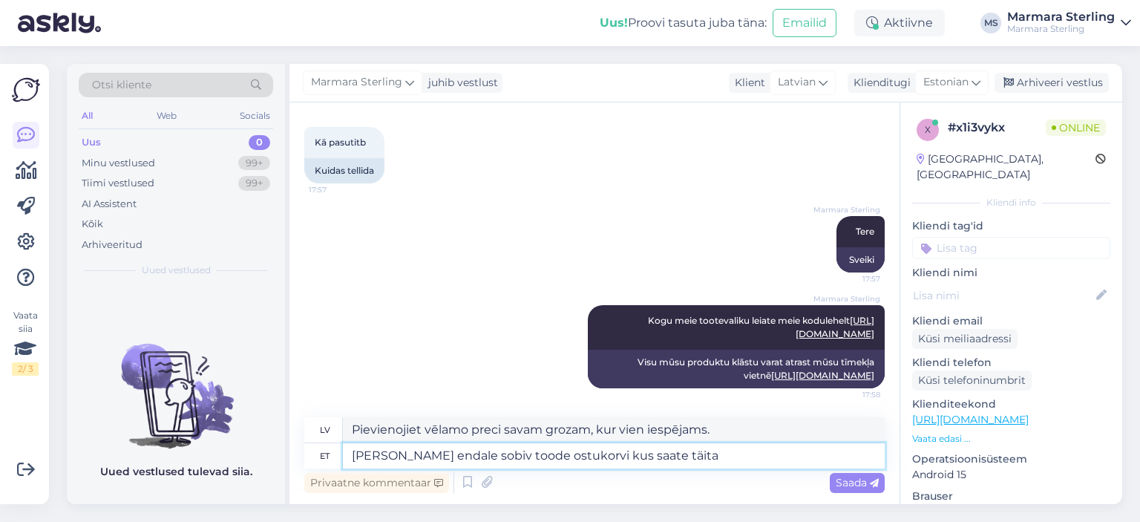
type textarea "[PERSON_NAME] endale sobiv toode ostukorvi kus saate täita a"
type textarea "Pievienojiet vēlamo produktu iepirkumu grozam, kur varat aizpildīt"
type textarea "[PERSON_NAME] endale sobiv toode ostukorvi kus saate täita va"
type textarea "Pievienojiet vēlamo preci iepirkumu grozam, kur varat aizpildīt"
type textarea "[PERSON_NAME] endale sobiv toode ostukorvi kus saate täita vajalikud an"
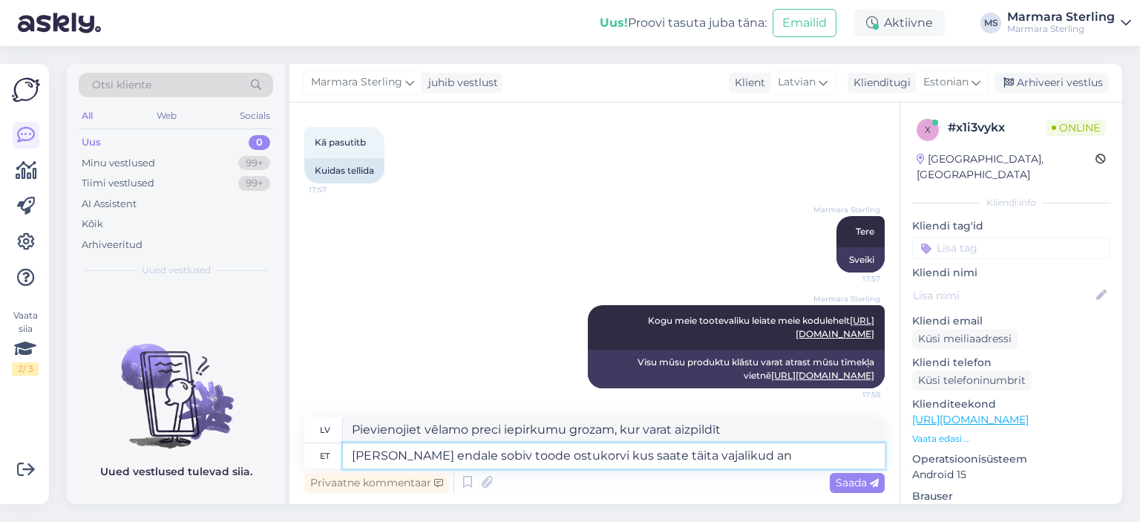
type textarea "Pievienojiet vēlamo preci iepirkumu grozam, kur varat aizpildīt nepieciešamo in…"
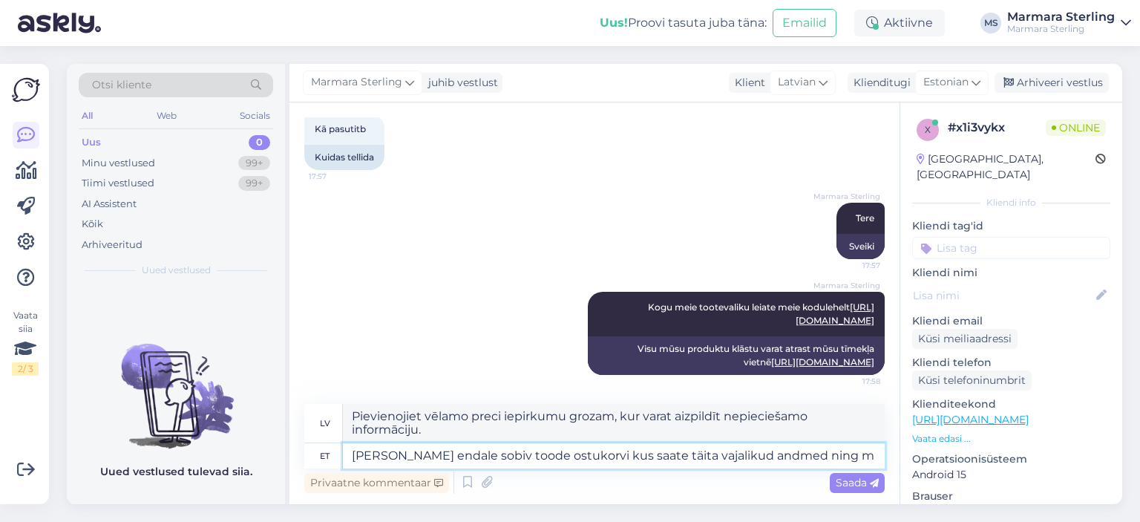
type textarea "[PERSON_NAME] endale sobiv toode ostukorvi kus saate täita vajalikud andmed [PE…"
type textarea "Pievienojiet sev tīkamo produktu iepirkumu grozam, kur varat aizpildīt nepiecie…"
type textarea "[PERSON_NAME] endale sobiv toode ostukorvi kus saate täita vajalikud andmed nin…"
type textarea "Pievienojiet sev tīkamo preci iepirkumu grozam, kur varat aizpildīt nepieciešam…"
type textarea "[PERSON_NAME] endale sobiv toode ostukorvi kus saate täita vajalikud andmed nin…"
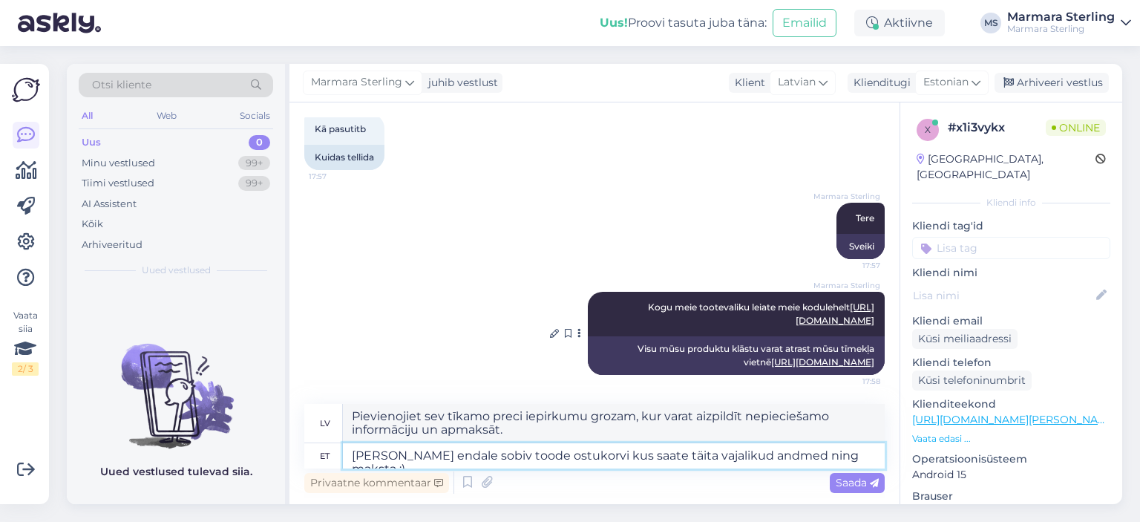
type textarea "Pievienojiet sev tīkamo preci iepirkumu grozam, kur varat aizpildīt nepieciešam…"
click at [569, 457] on textarea "[PERSON_NAME] endale sobiv toode ostukorvi kus saate täita vajalikud andmed nin…" at bounding box center [614, 455] width 542 height 25
click at [593, 457] on textarea "[PERSON_NAME] endale sobiv toode ostukorvi kus saate täita vajalikud andmed nin…" at bounding box center [614, 455] width 542 height 25
type textarea "[PERSON_NAME] endale sobiv toode ostukorvi, seal saate täita vajalikud andmed n…"
click at [859, 486] on span "Saada" at bounding box center [857, 482] width 43 height 13
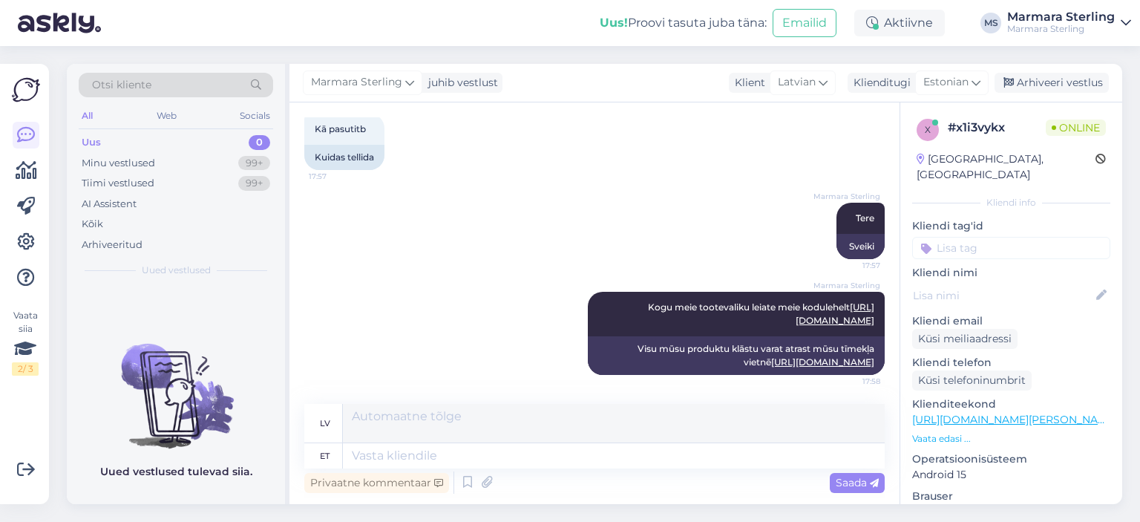
scroll to position [185, 0]
